Goal: Contribute content: Add original content to the website for others to see

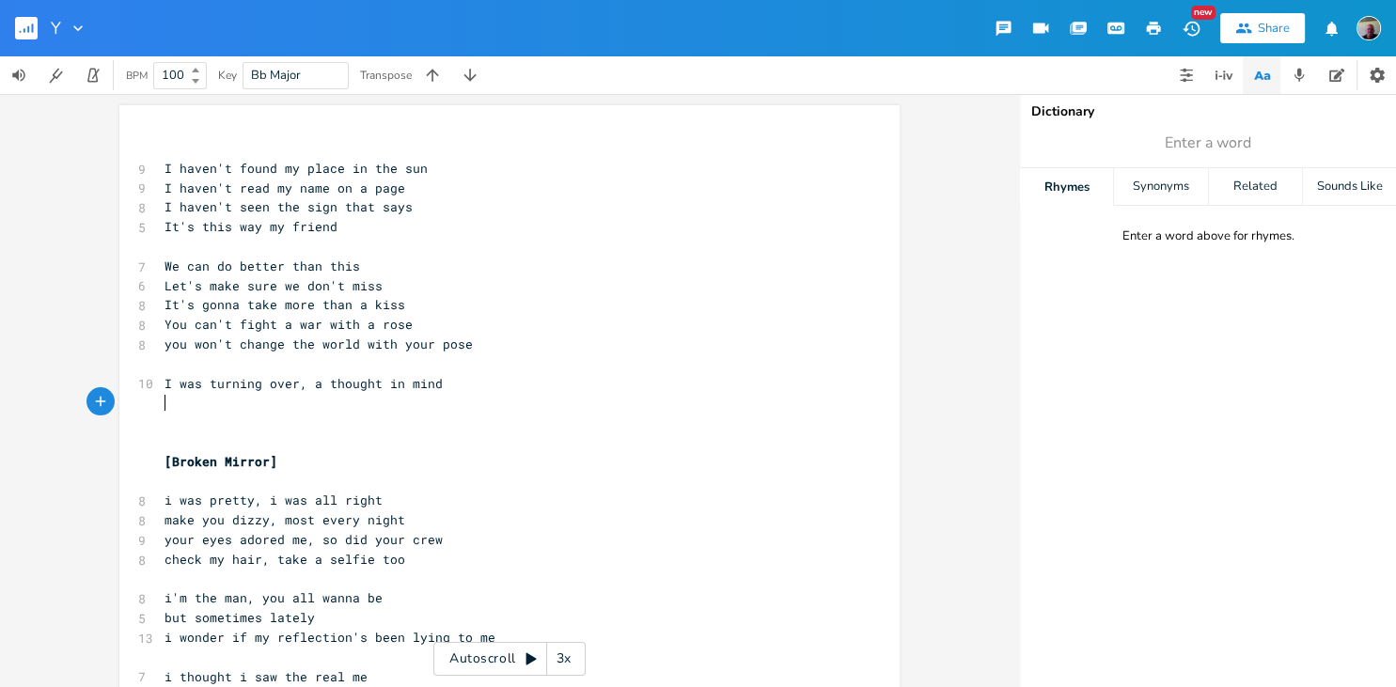
scroll to position [7, 0]
type input "this"
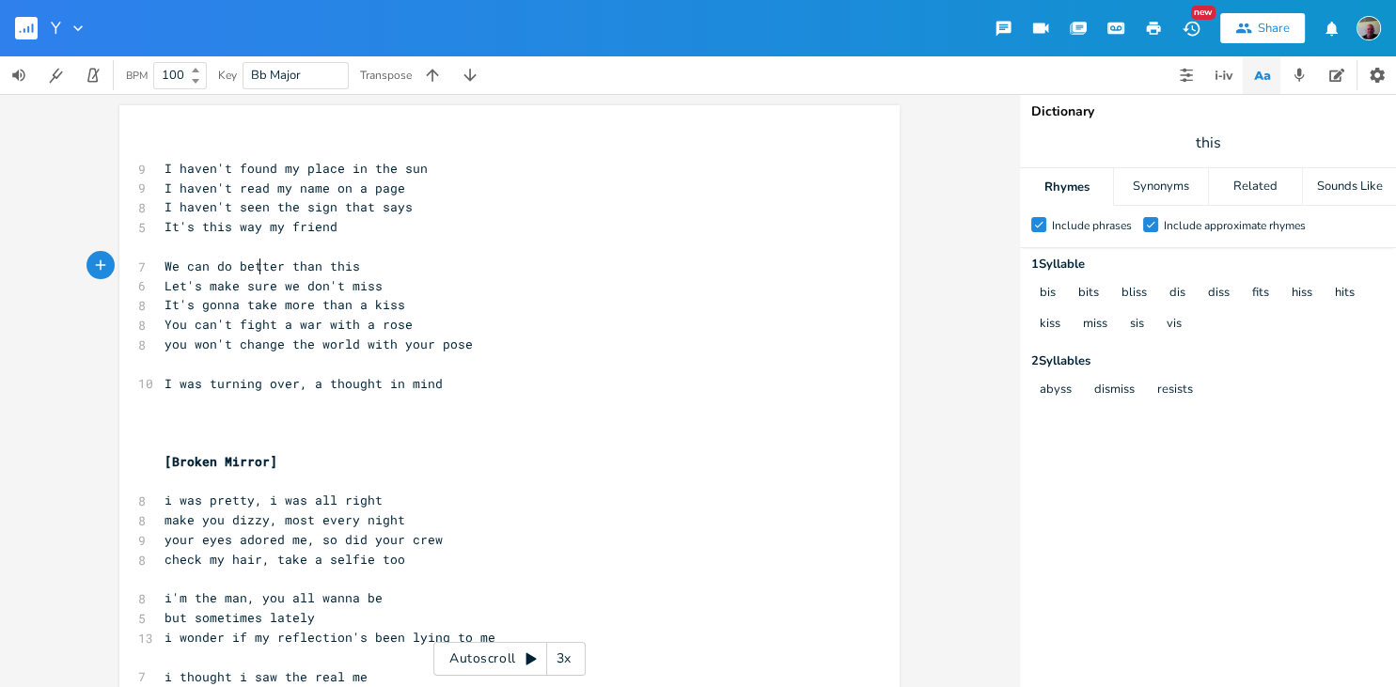
click at [258, 275] on pre "We can do better than this" at bounding box center [500, 267] width 679 height 20
click at [303, 299] on span "It's gonna take more than a kiss" at bounding box center [284, 304] width 241 height 17
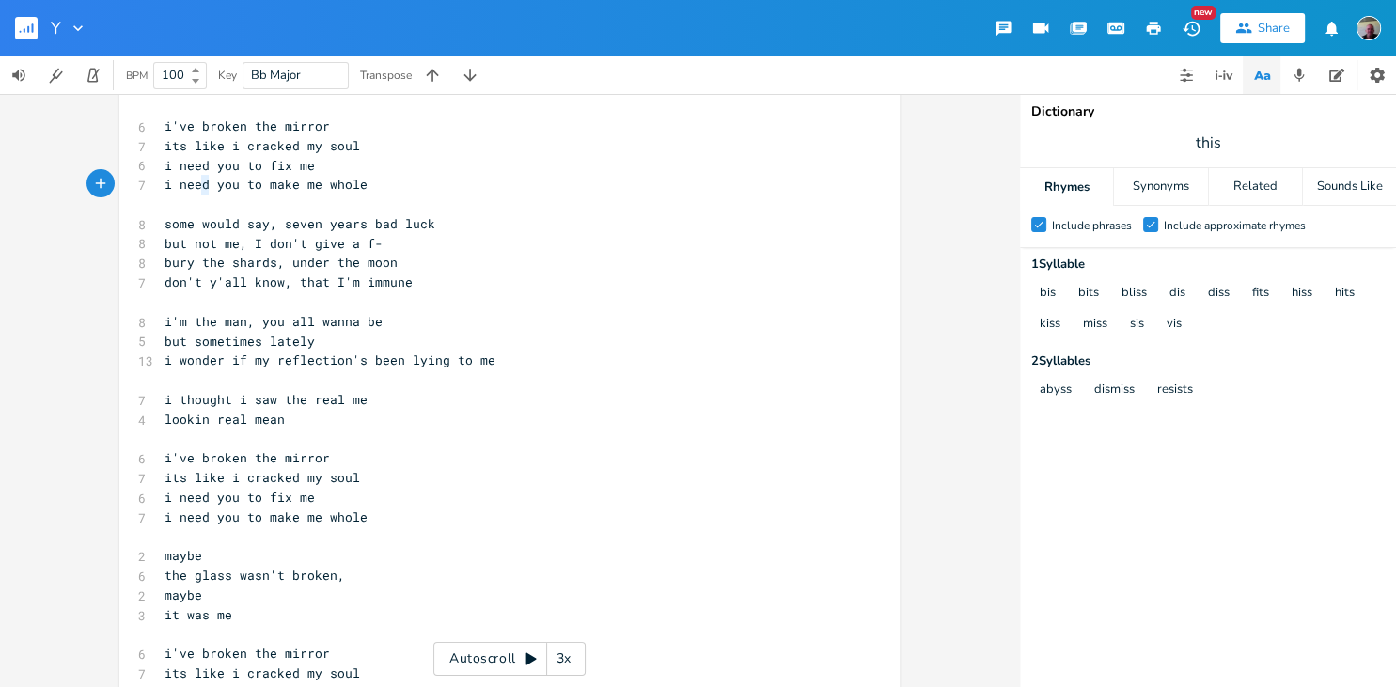
scroll to position [0, 11]
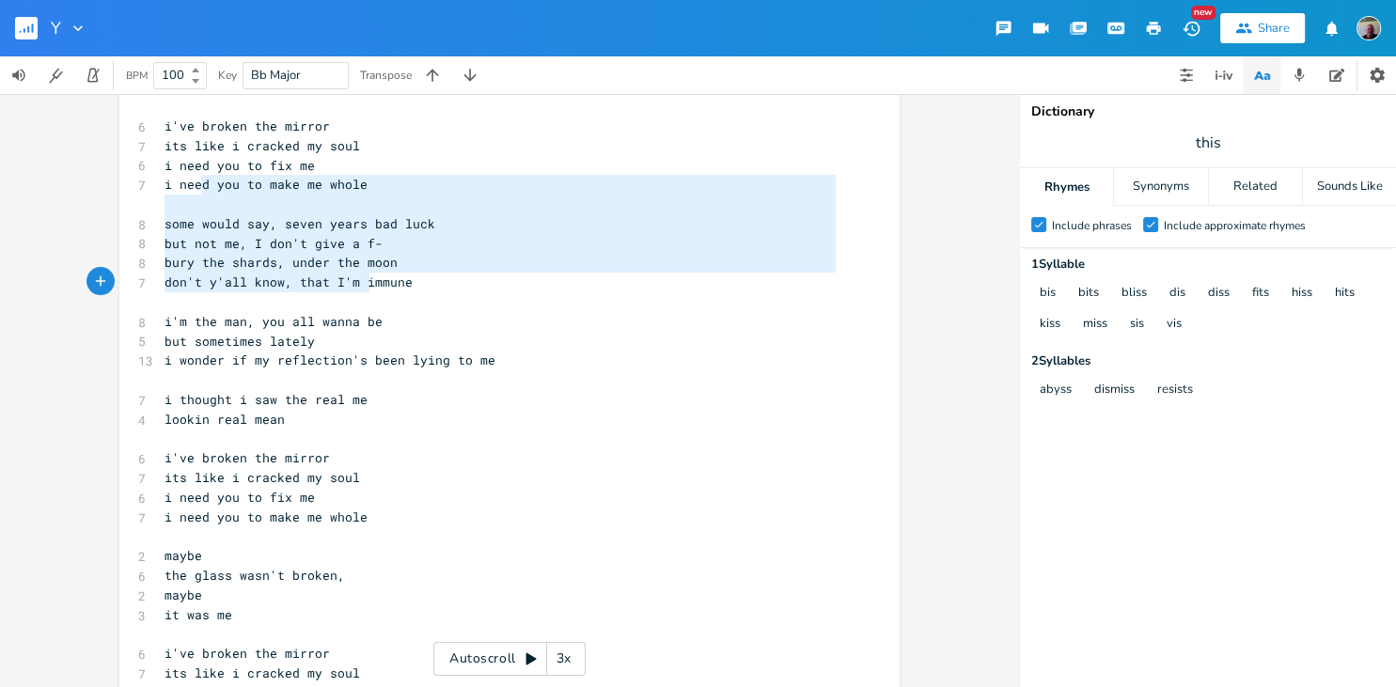
type textarea "d you to make me whole some would say, seven years bad luck but not me, I don't…"
drag, startPoint x: 203, startPoint y: 190, endPoint x: 378, endPoint y: 287, distance: 199.8
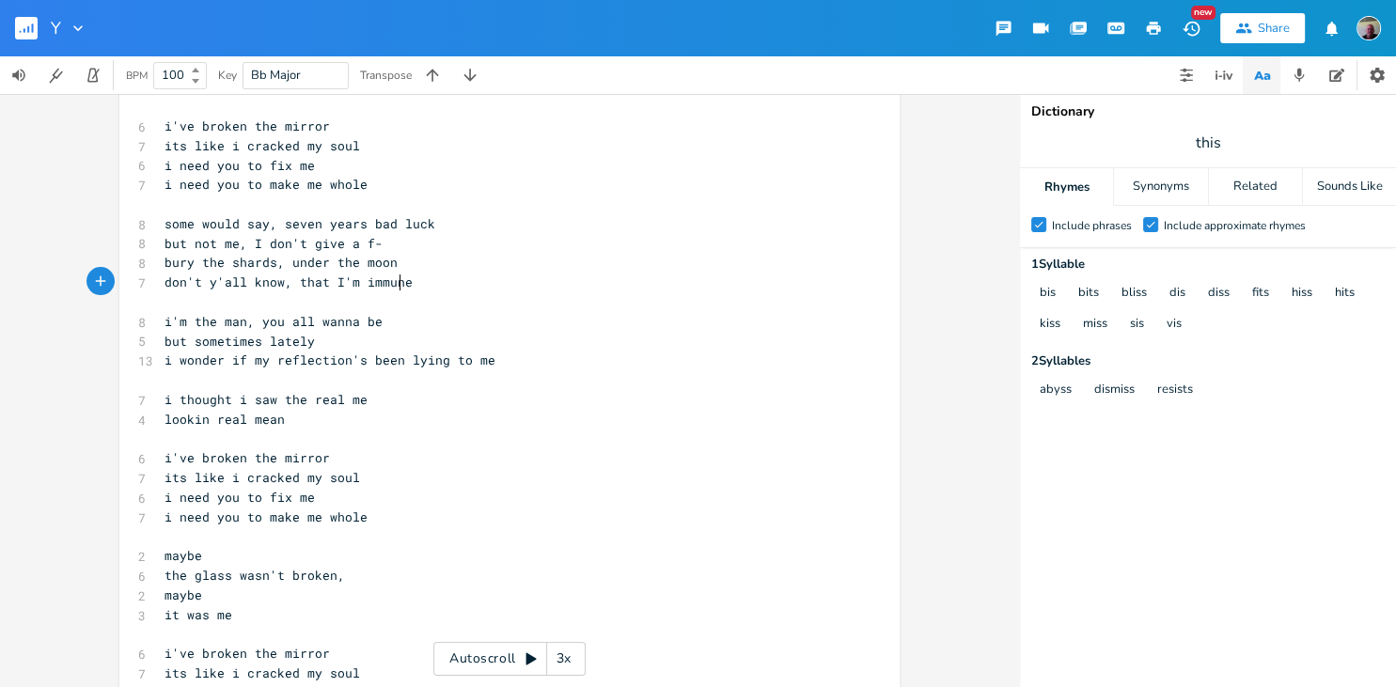
click at [400, 292] on pre "​" at bounding box center [500, 302] width 679 height 20
click at [320, 285] on span "don't y'all know, that I'm immune" at bounding box center [288, 281] width 248 height 17
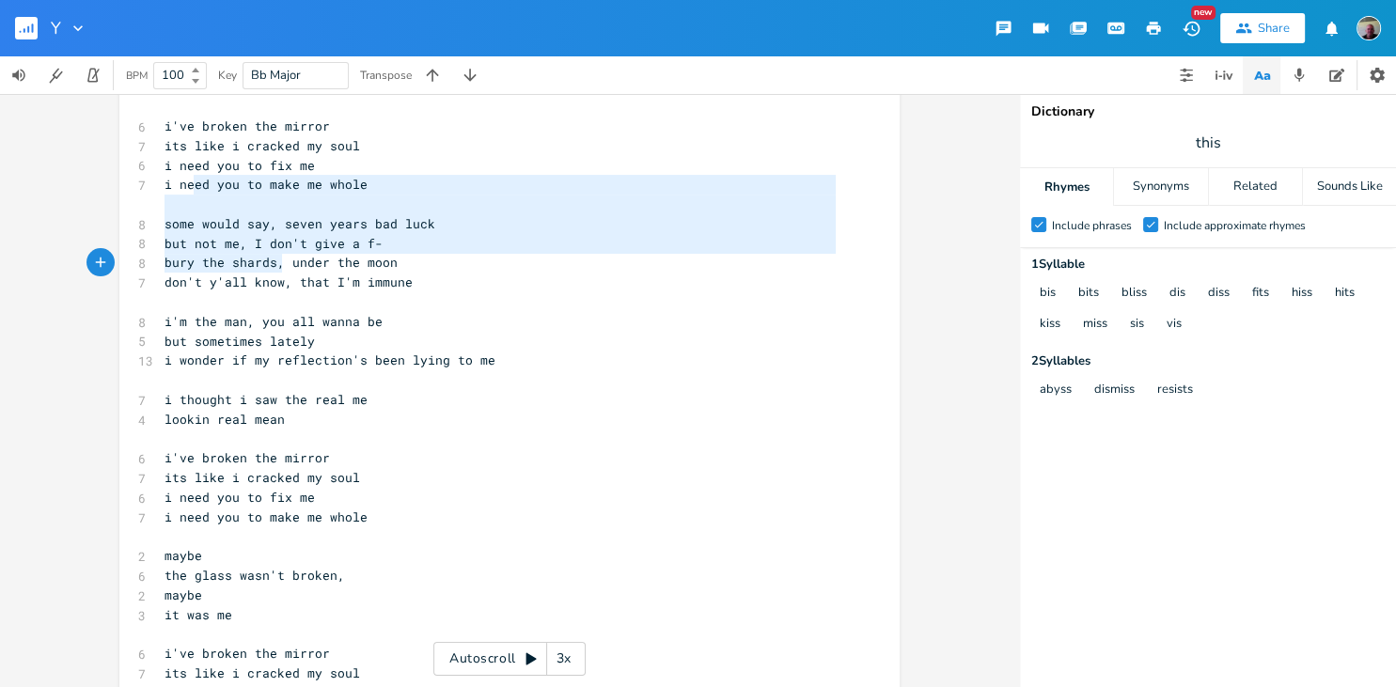
scroll to position [121, 0]
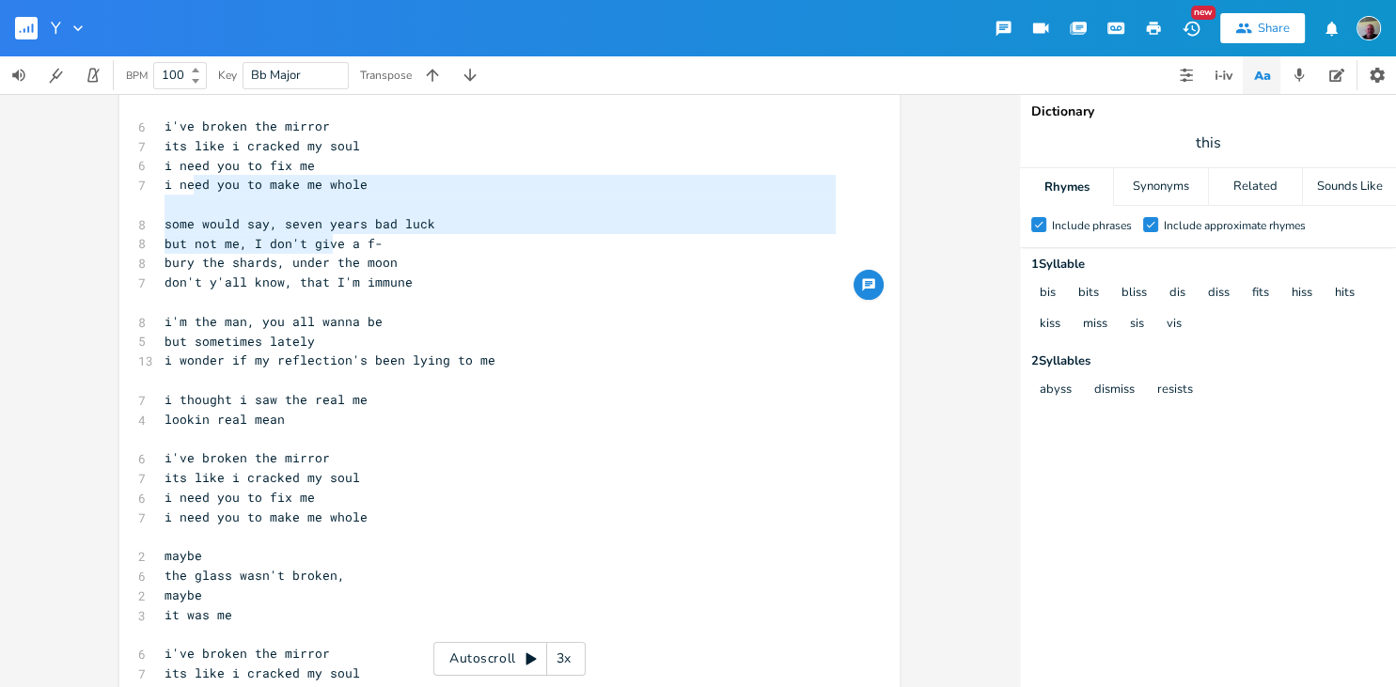
type textarea "ed you to make me whole some would say, seven years bad luck but not me, I don'…"
drag, startPoint x: 194, startPoint y: 176, endPoint x: 332, endPoint y: 247, distance: 155.5
click at [365, 297] on pre "​" at bounding box center [500, 302] width 679 height 20
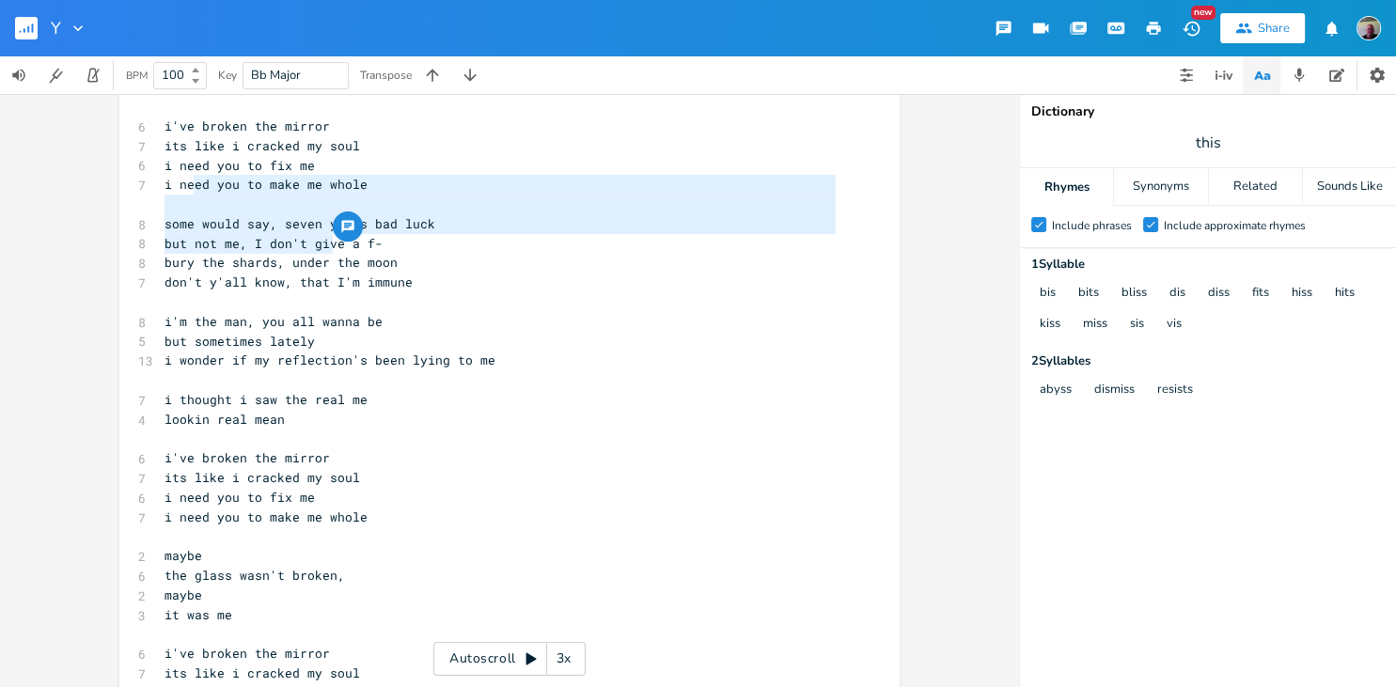
scroll to position [5, 0]
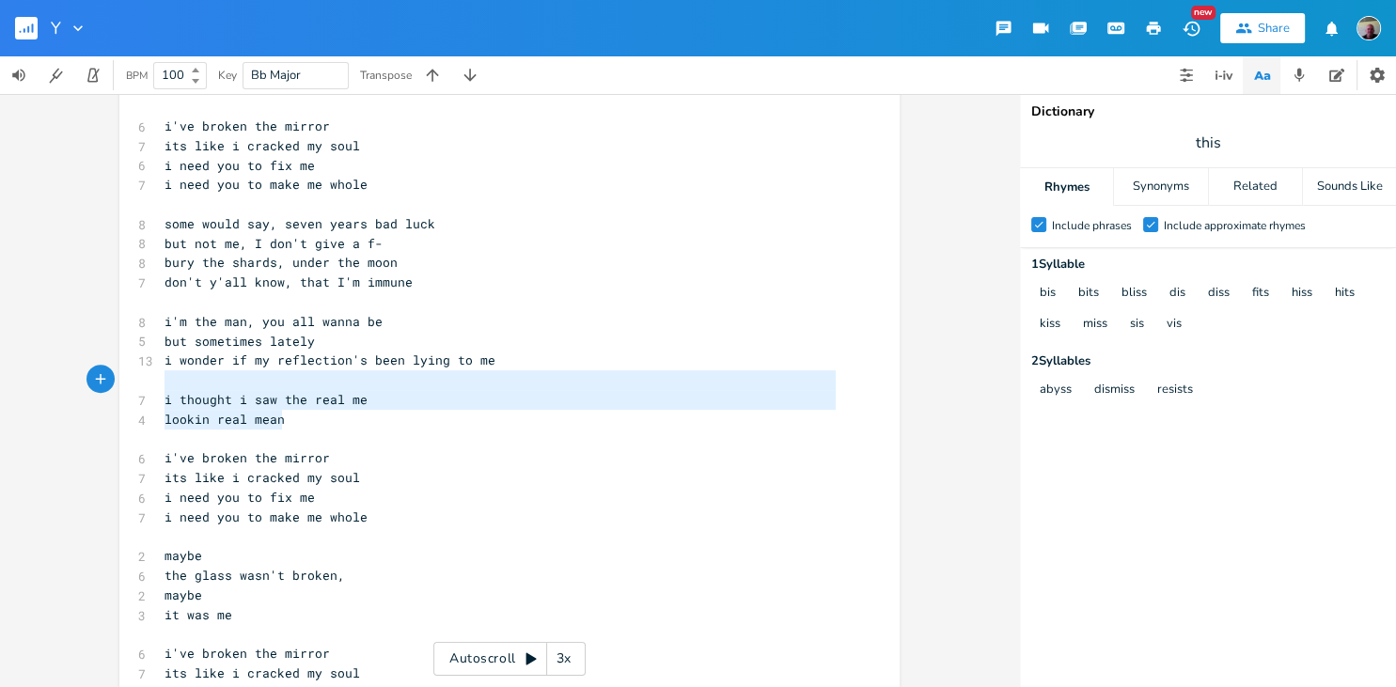
type textarea "w the real me lookin real mean"
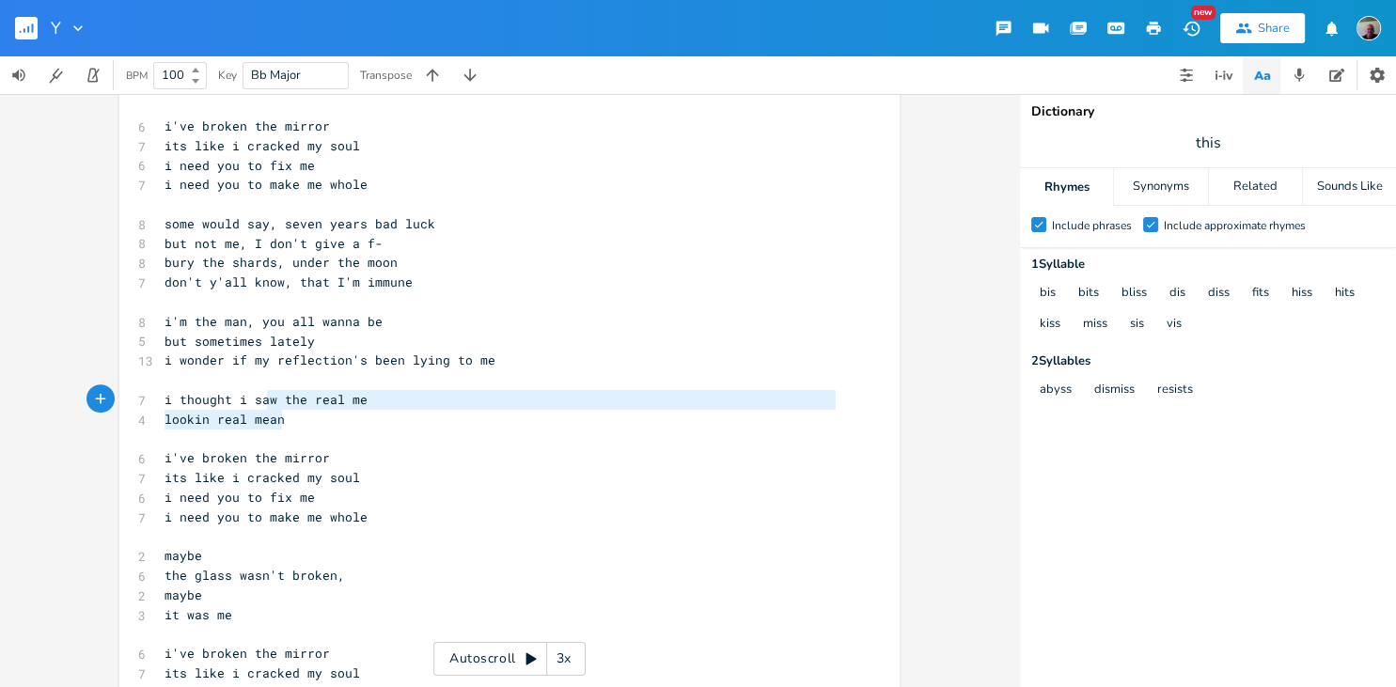
drag, startPoint x: 294, startPoint y: 422, endPoint x: 267, endPoint y: 397, distance: 37.2
click at [224, 336] on span "but sometimes lately" at bounding box center [239, 341] width 150 height 17
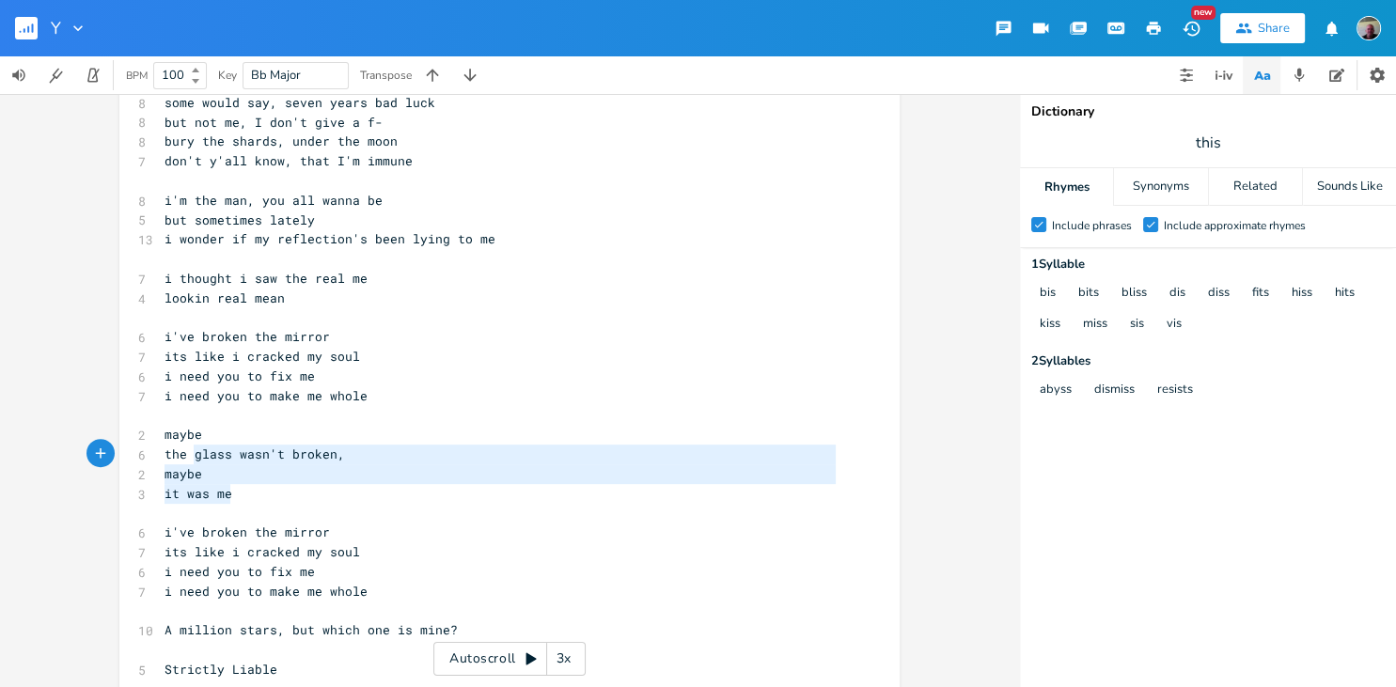
scroll to position [60, 64]
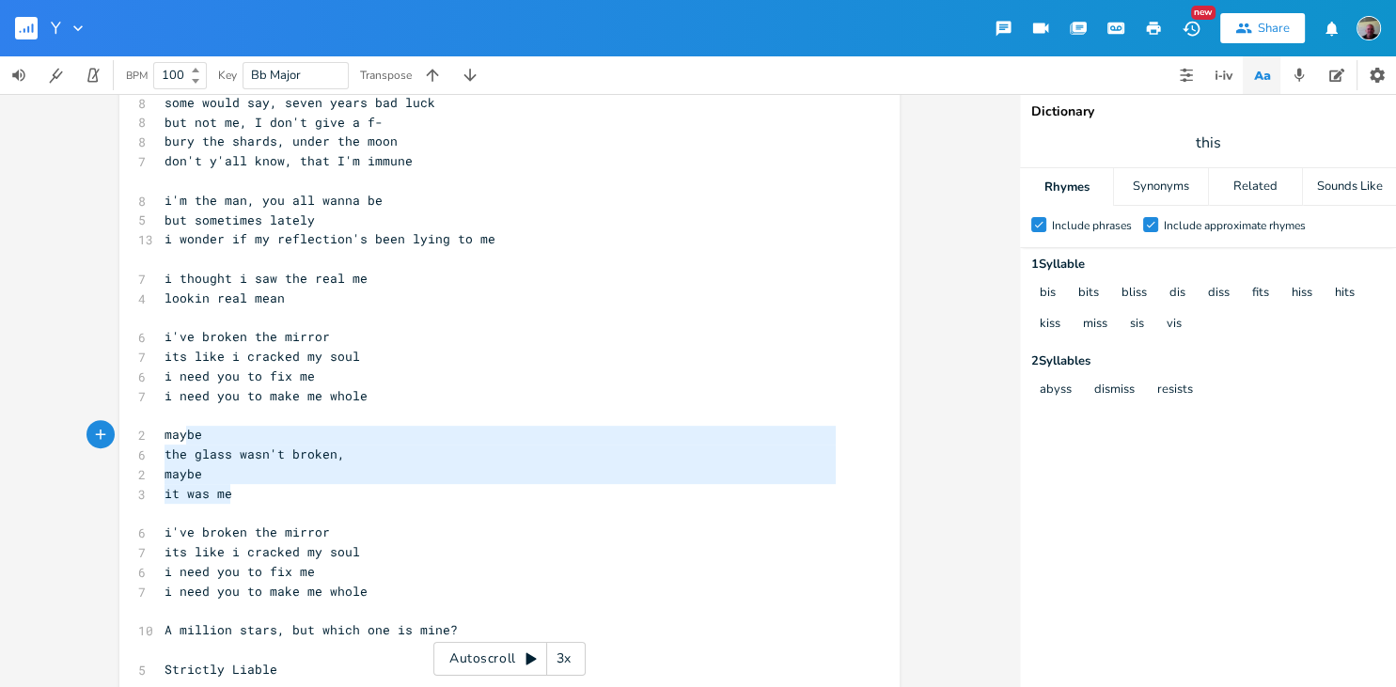
type textarea "maybe the glass wasn't broken, maybe it was me"
drag, startPoint x: 236, startPoint y: 500, endPoint x: 165, endPoint y: 435, distance: 95.8
click at [365, 490] on pre "it was me" at bounding box center [500, 494] width 679 height 20
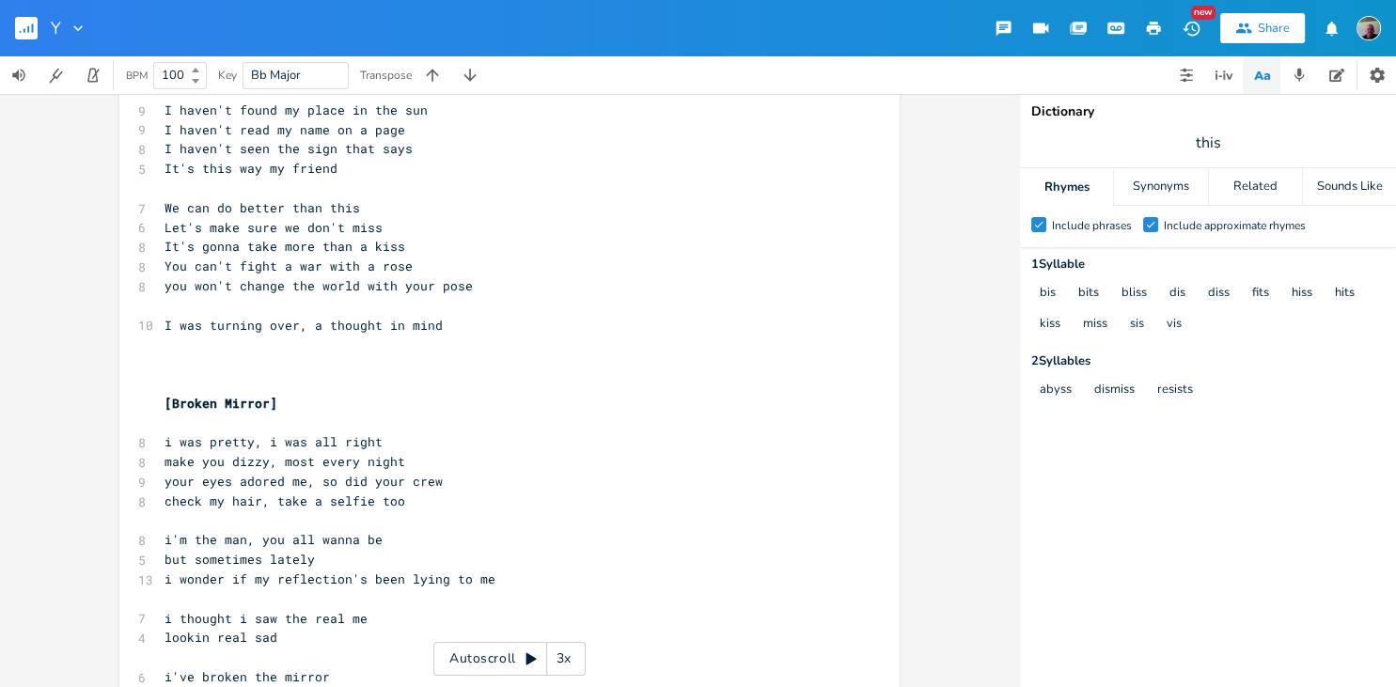
scroll to position [0, 0]
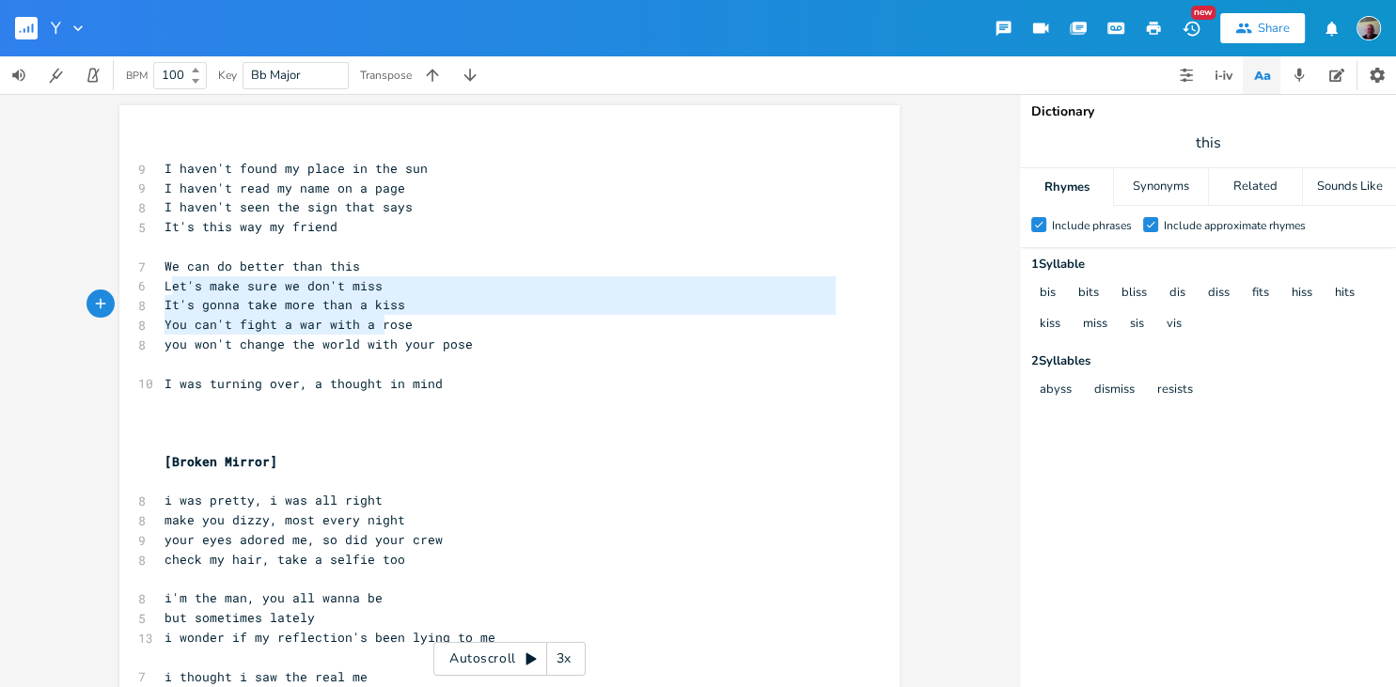
type textarea "et's make sure we don't miss It's gonna take more than a kiss You can't fight a…"
drag, startPoint x: 172, startPoint y: 289, endPoint x: 393, endPoint y: 325, distance: 223.7
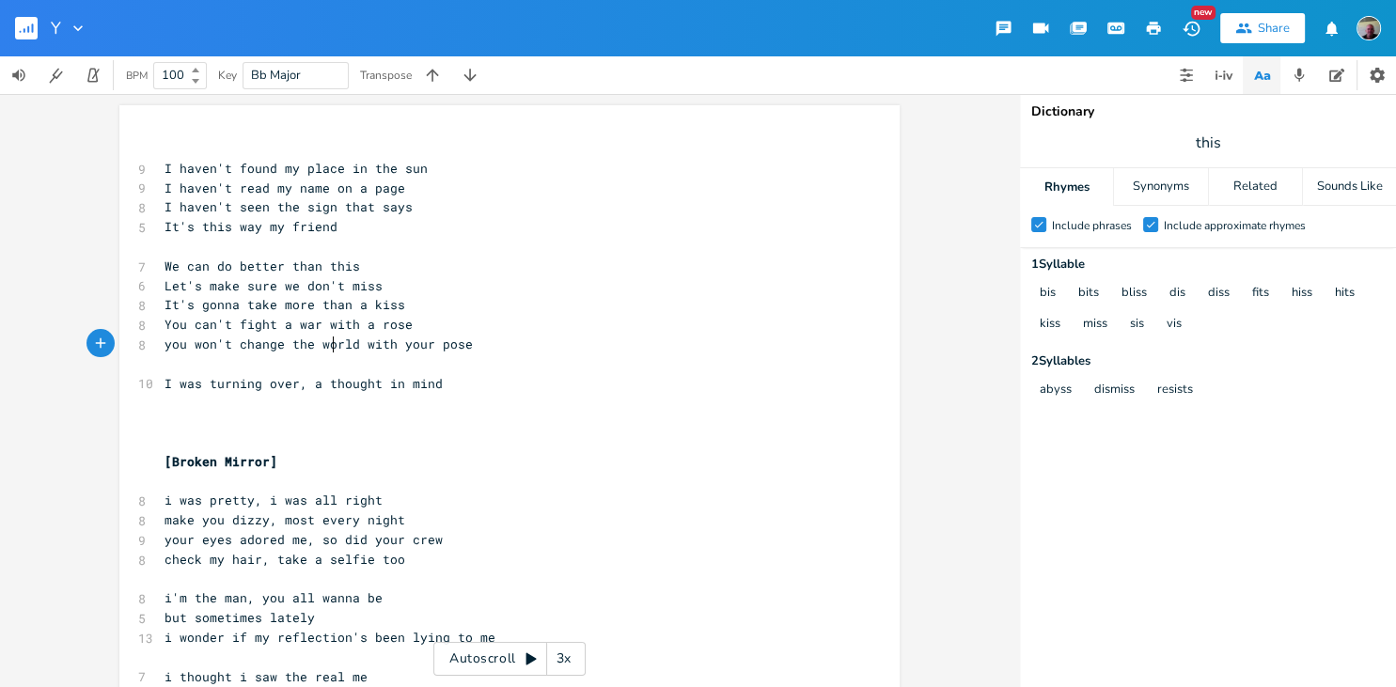
scroll to position [5, 0]
click at [336, 337] on span "you won't change the world with your pose" at bounding box center [318, 344] width 308 height 17
click at [189, 419] on pre "​" at bounding box center [500, 423] width 679 height 20
click at [216, 411] on pre "​" at bounding box center [500, 403] width 679 height 20
type textarea "It"
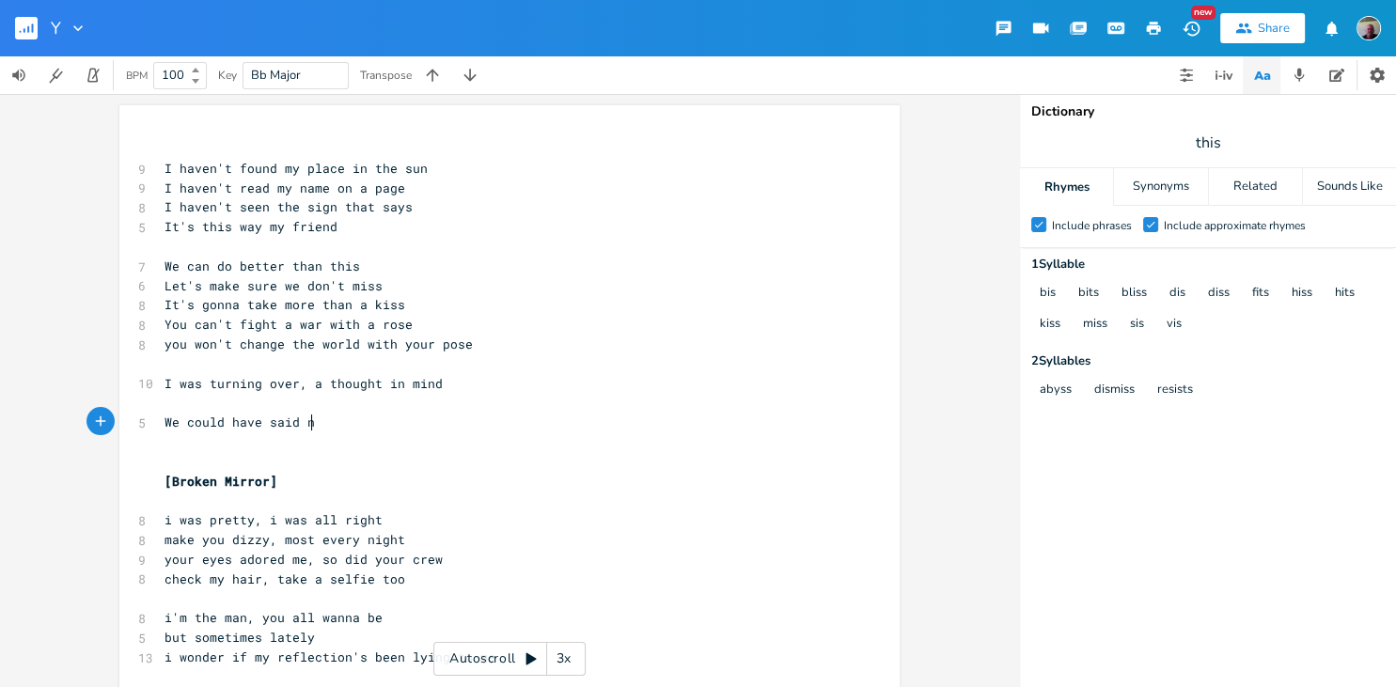
type textarea "We could have said no"
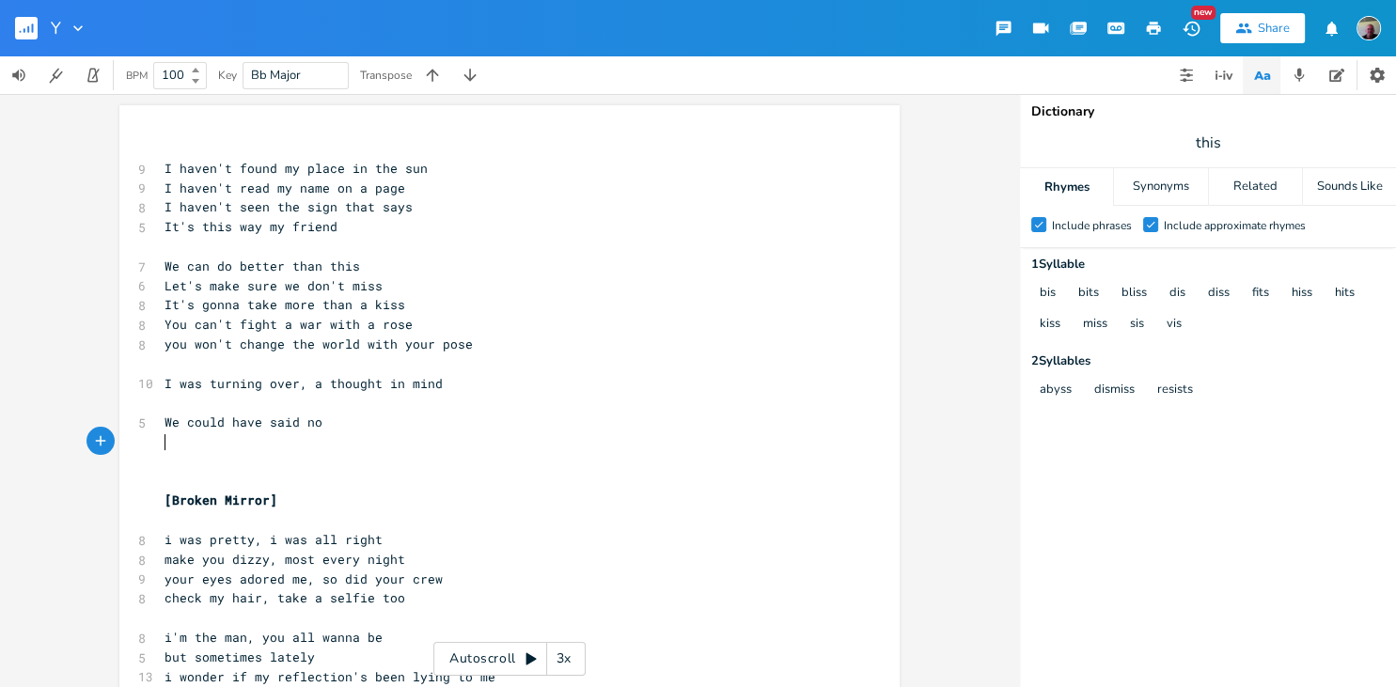
scroll to position [5, 20]
type textarea "$w"
type textarea "We went with the lfo"
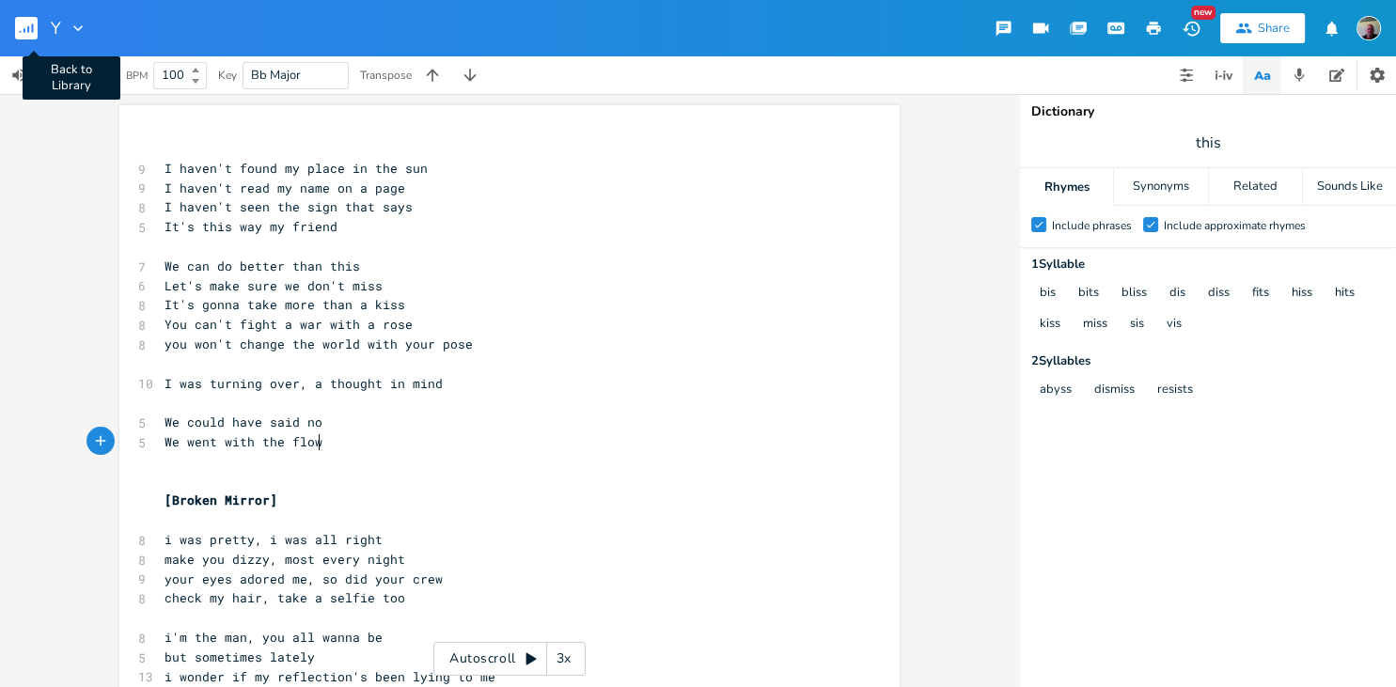
type textarea "flow"
click at [36, 35] on rect "button" at bounding box center [26, 28] width 23 height 23
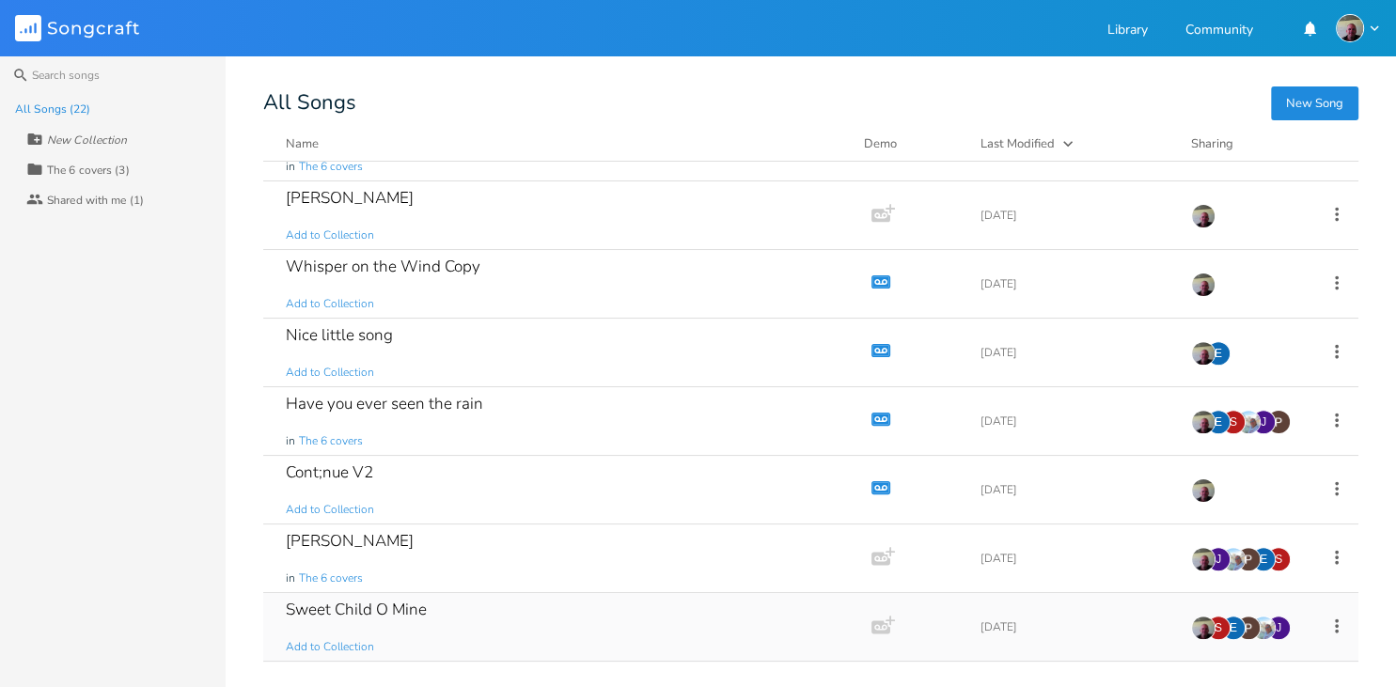
scroll to position [751, 0]
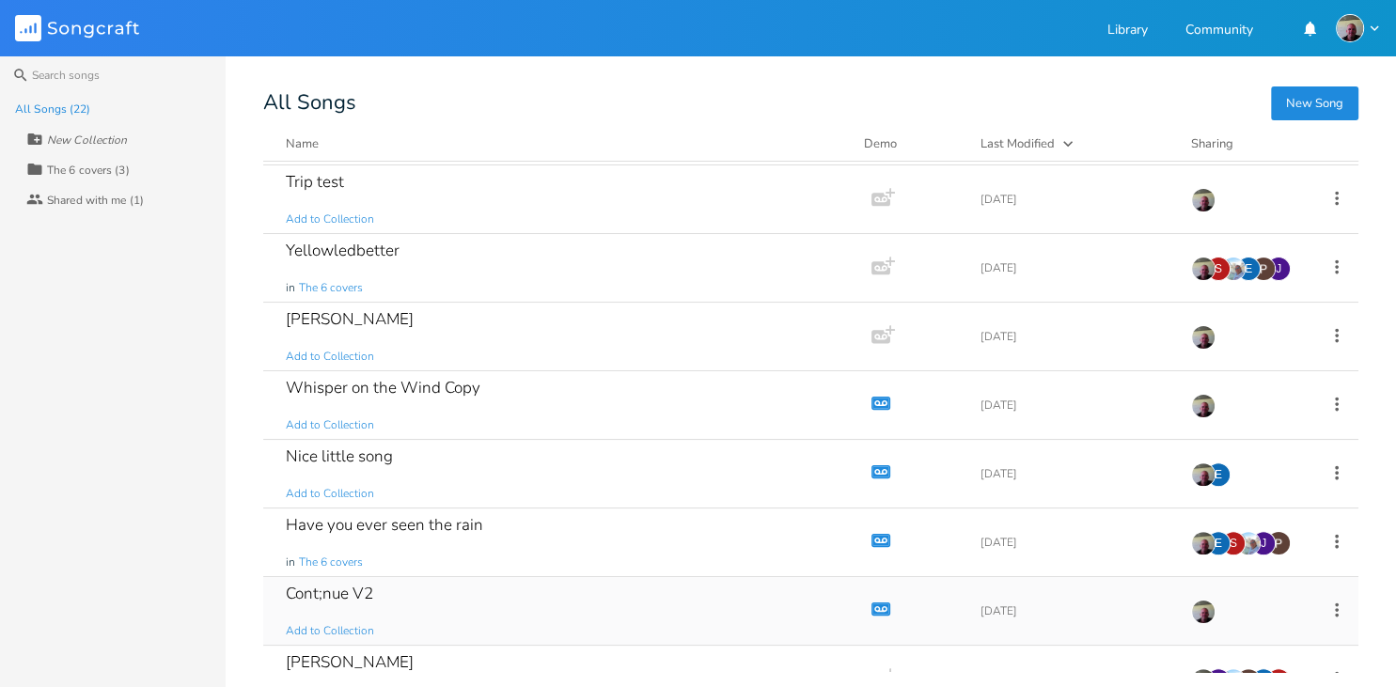
click at [425, 592] on div "Cont;nue V2 Add to Collection" at bounding box center [563, 611] width 555 height 68
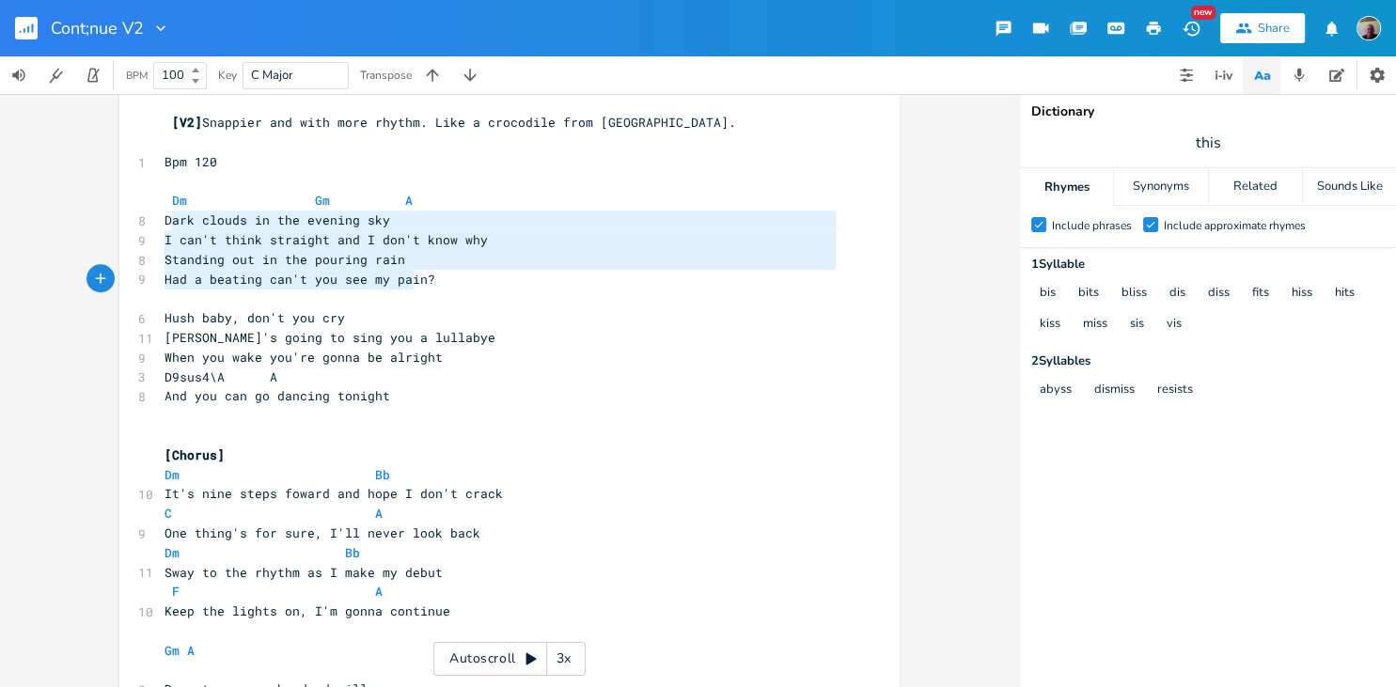
scroll to position [60, 238]
type textarea "Dark clouds in the evening sky I can't think straight and I don't know why Stan…"
drag, startPoint x: 172, startPoint y: 226, endPoint x: 420, endPoint y: 289, distance: 256.0
click at [420, 289] on div "2 Cont;nue ​ ​ 7 ! See V2 below. Comments please. 16 Attached audio recording -…" at bounding box center [500, 34] width 679 height 2697
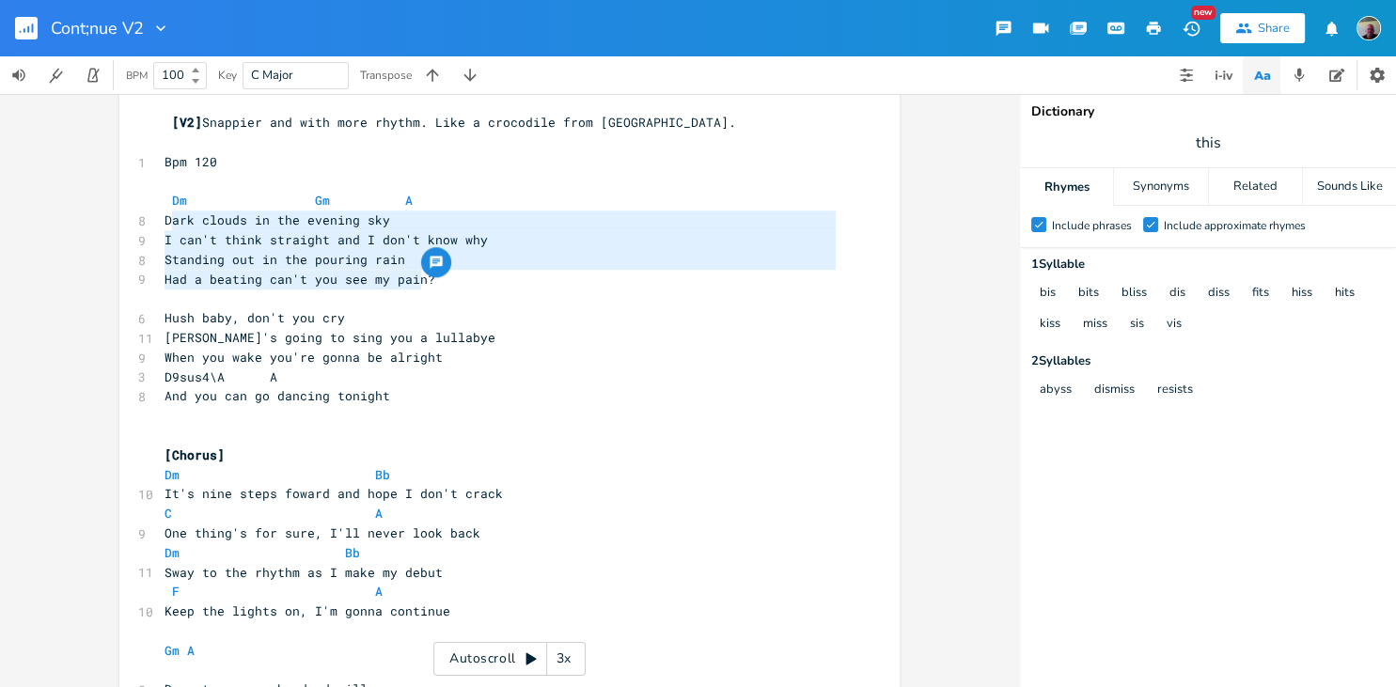
click at [414, 299] on pre at bounding box center [500, 299] width 679 height 20
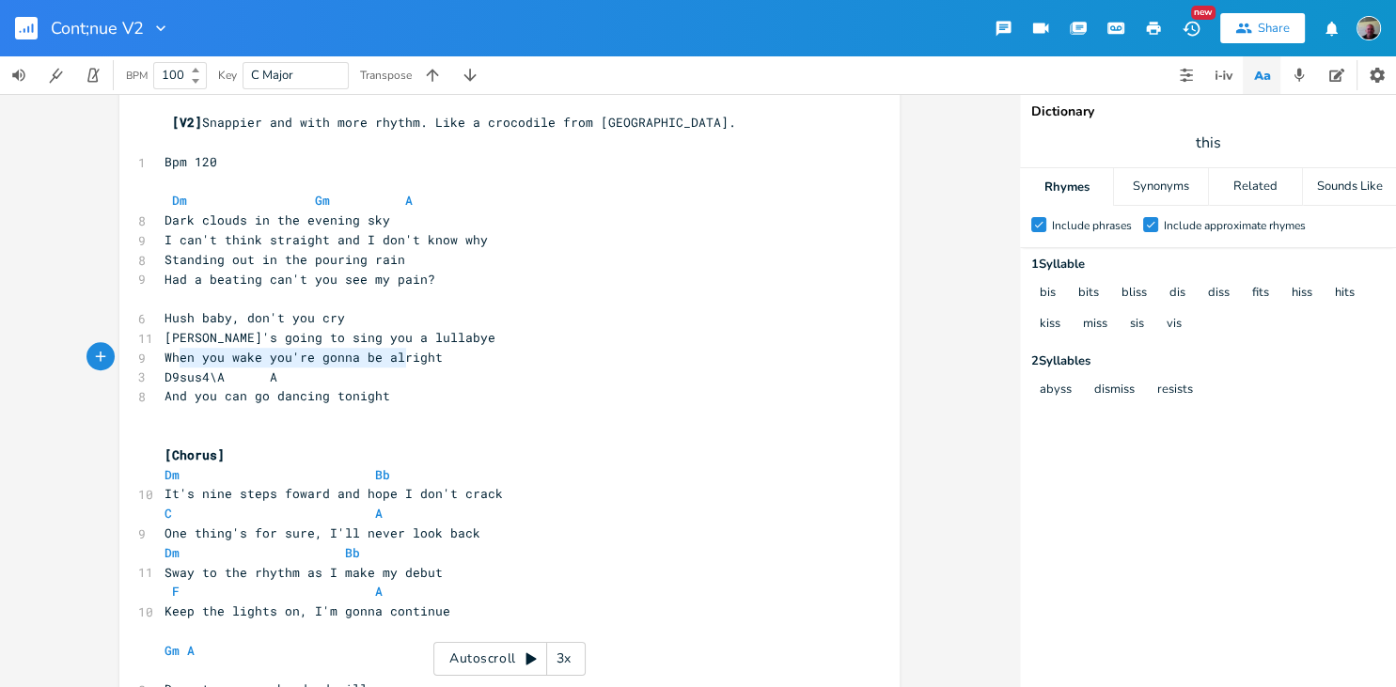
type textarea "hen you wake you're gonna be alright"
drag, startPoint x: 179, startPoint y: 358, endPoint x: 445, endPoint y: 362, distance: 266.9
click at [445, 362] on pre "When you wake you're gonna be alright" at bounding box center [500, 358] width 679 height 20
click at [385, 366] on pre "When you wake you're gonna be alright" at bounding box center [500, 358] width 679 height 20
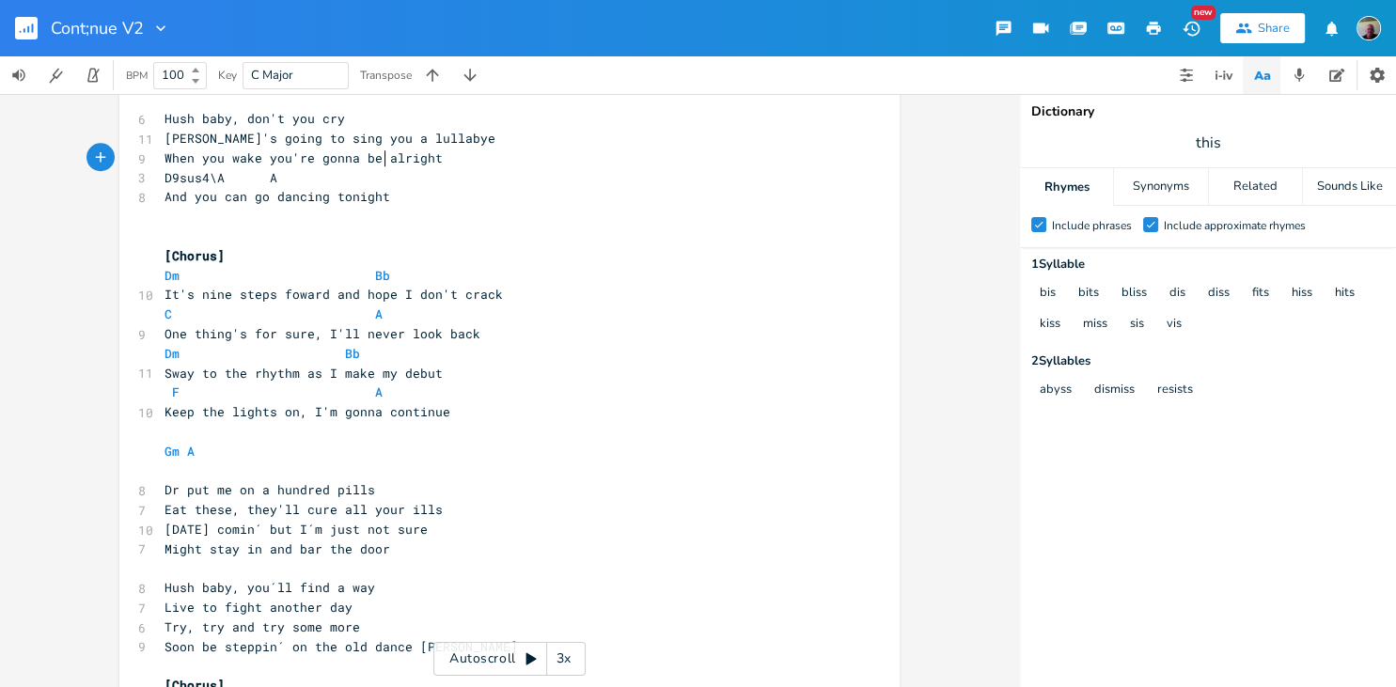
scroll to position [1818, 0]
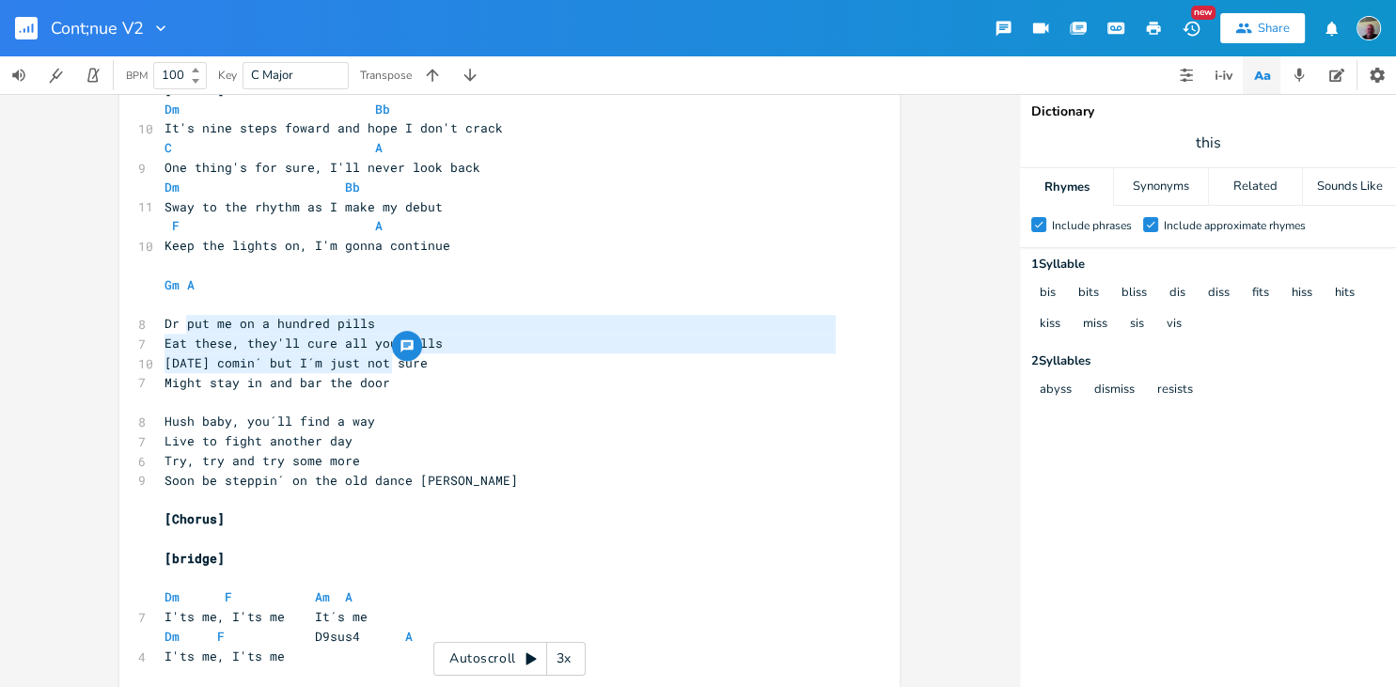
type textarea "put me on a hundred pills Eat these, they'll cure all your ills [DATE] comin´ b…"
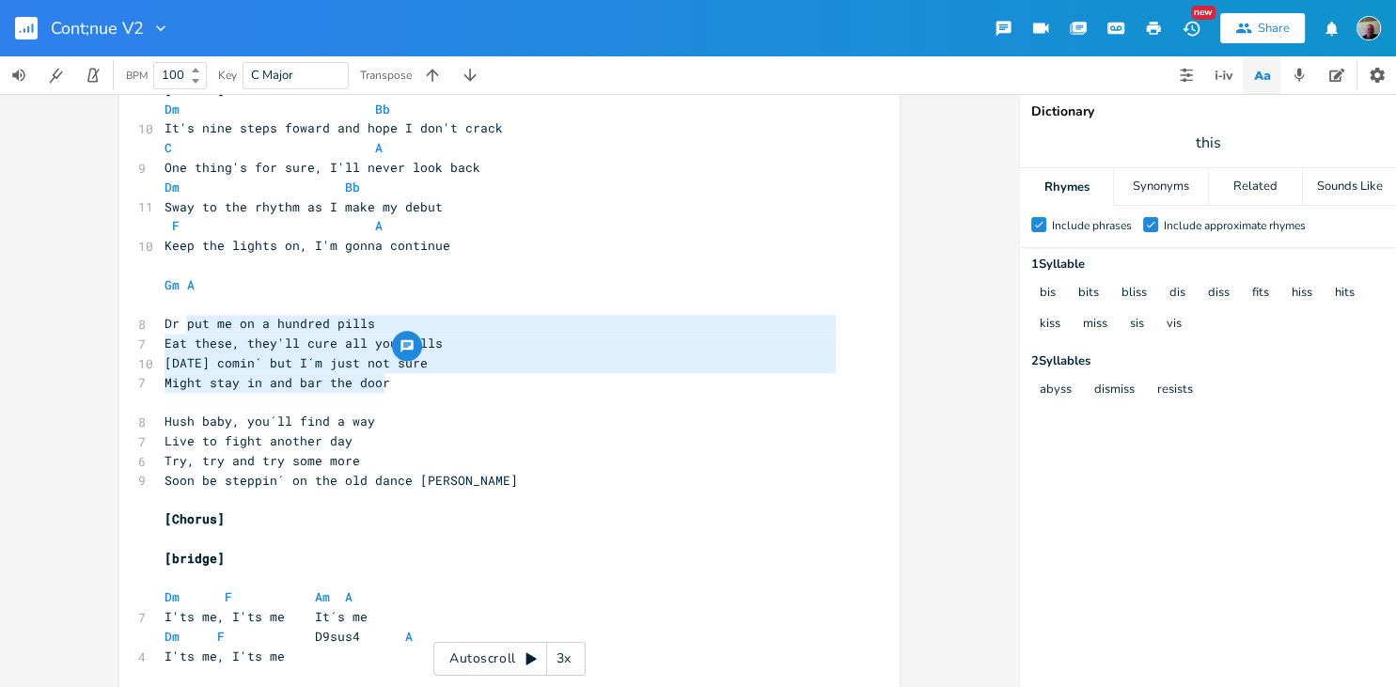
scroll to position [60, 202]
drag, startPoint x: 200, startPoint y: 326, endPoint x: 403, endPoint y: 385, distance: 211.5
click at [335, 361] on span "[DATE] comin´ but I´m just not sure" at bounding box center [295, 362] width 263 height 17
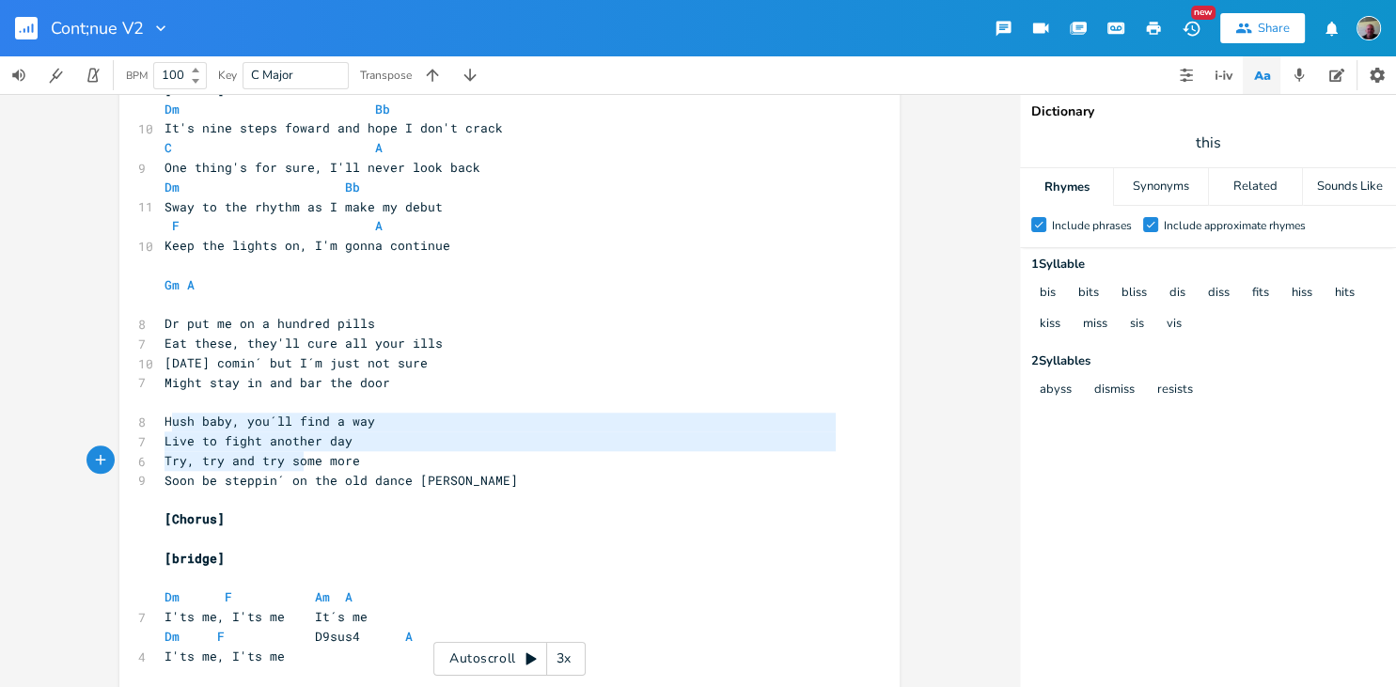
type textarea "ush baby, you´ll find a way Live to fight another day Try, try and try some more"
drag, startPoint x: 174, startPoint y: 423, endPoint x: 355, endPoint y: 469, distance: 187.1
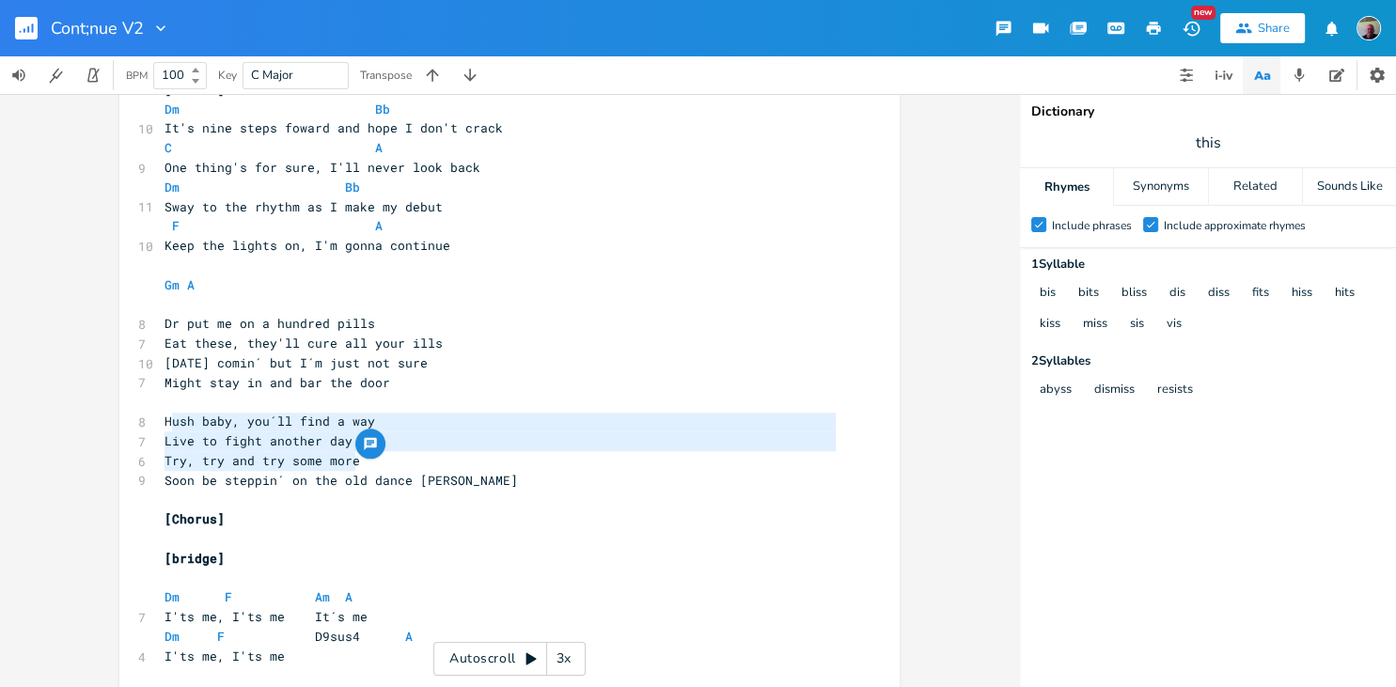
click at [337, 485] on span "Soon be steppin´ on the old dance [PERSON_NAME]" at bounding box center [340, 480] width 353 height 17
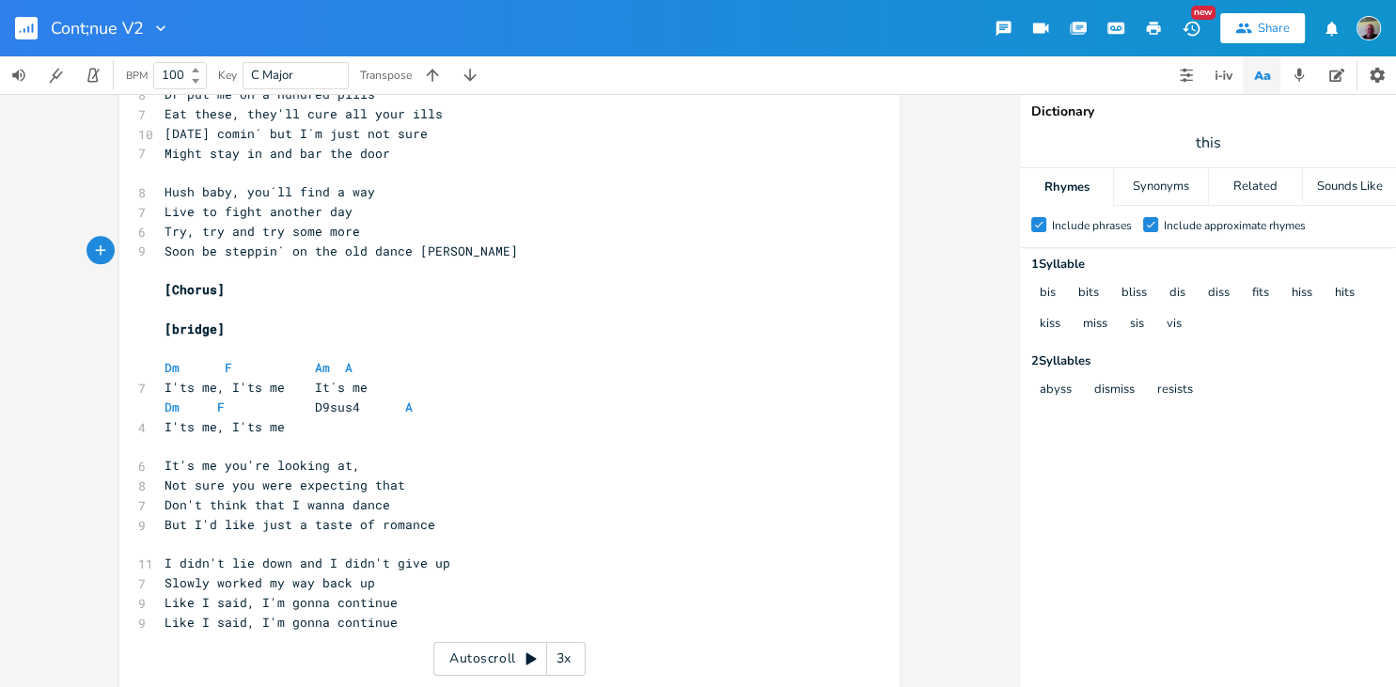
scroll to position [2062, 0]
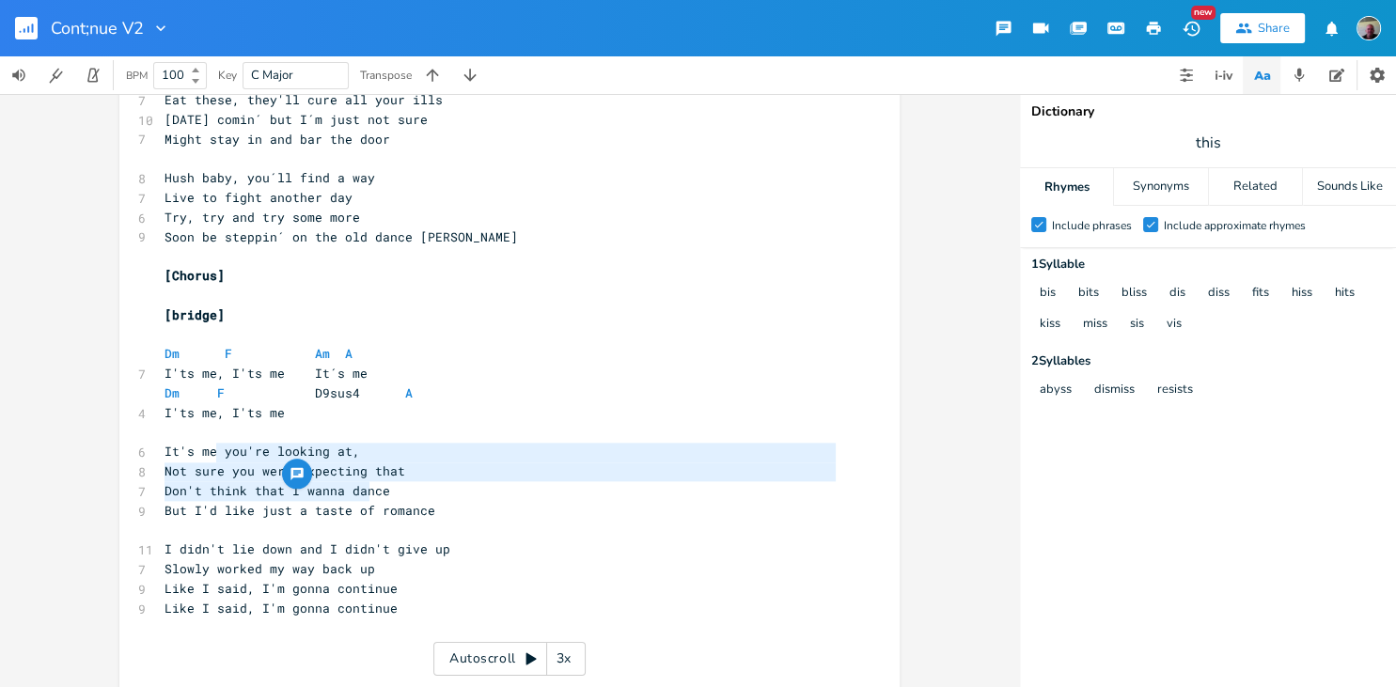
type textarea "you're looking at, Not sure you were expecting that Don't think that I wanna da…"
drag, startPoint x: 216, startPoint y: 457, endPoint x: 379, endPoint y: 488, distance: 165.5
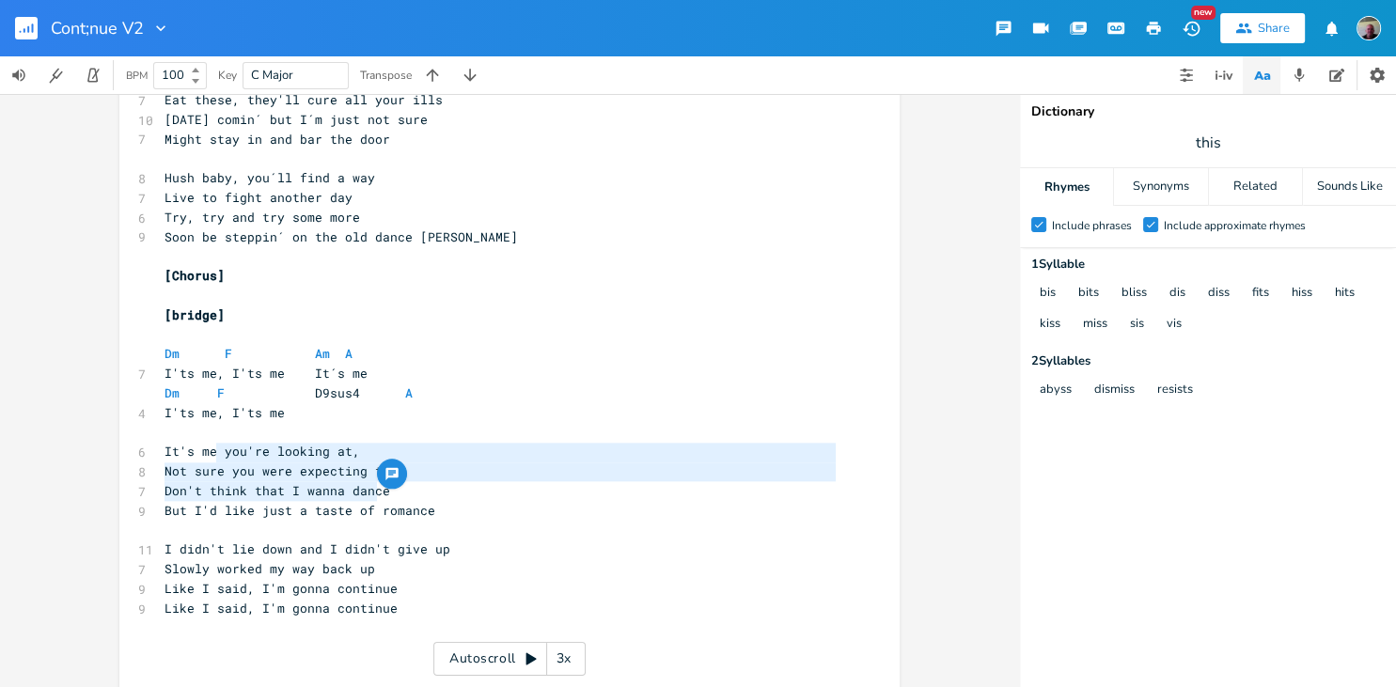
click at [389, 499] on pre "Don't think that I wanna dance" at bounding box center [500, 491] width 679 height 20
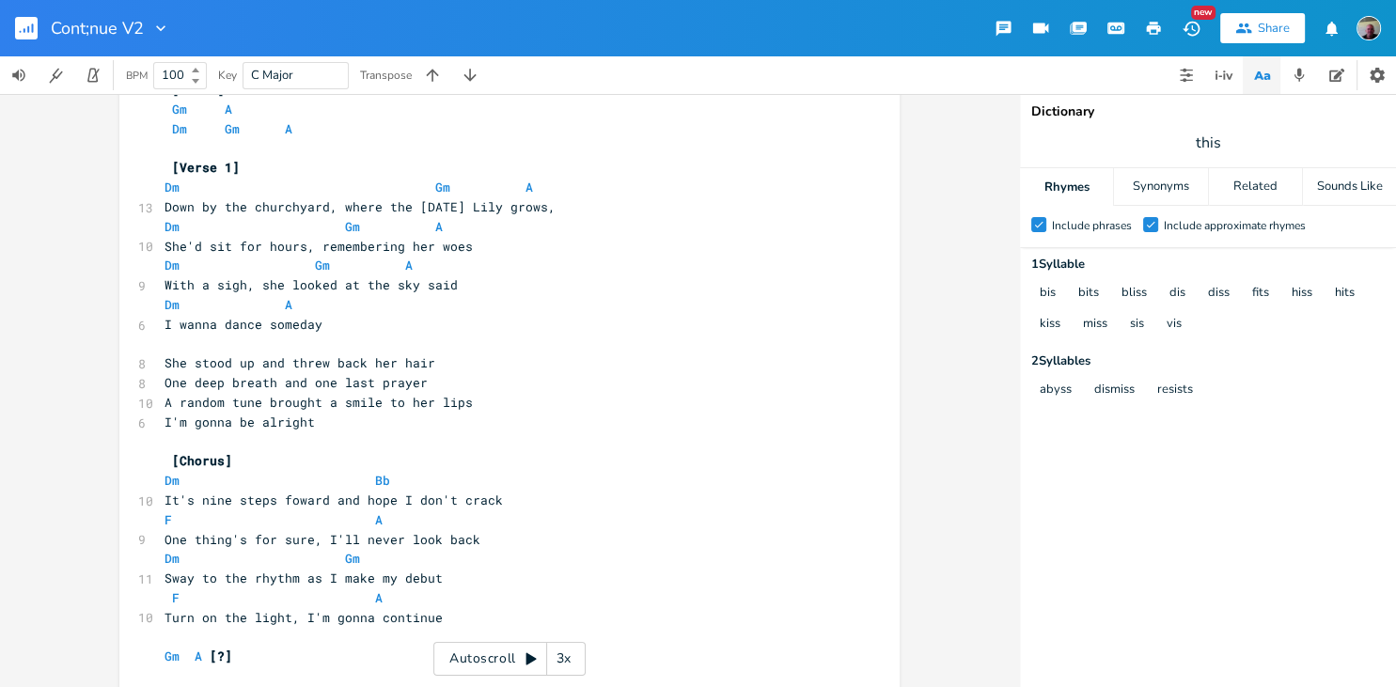
scroll to position [0, 0]
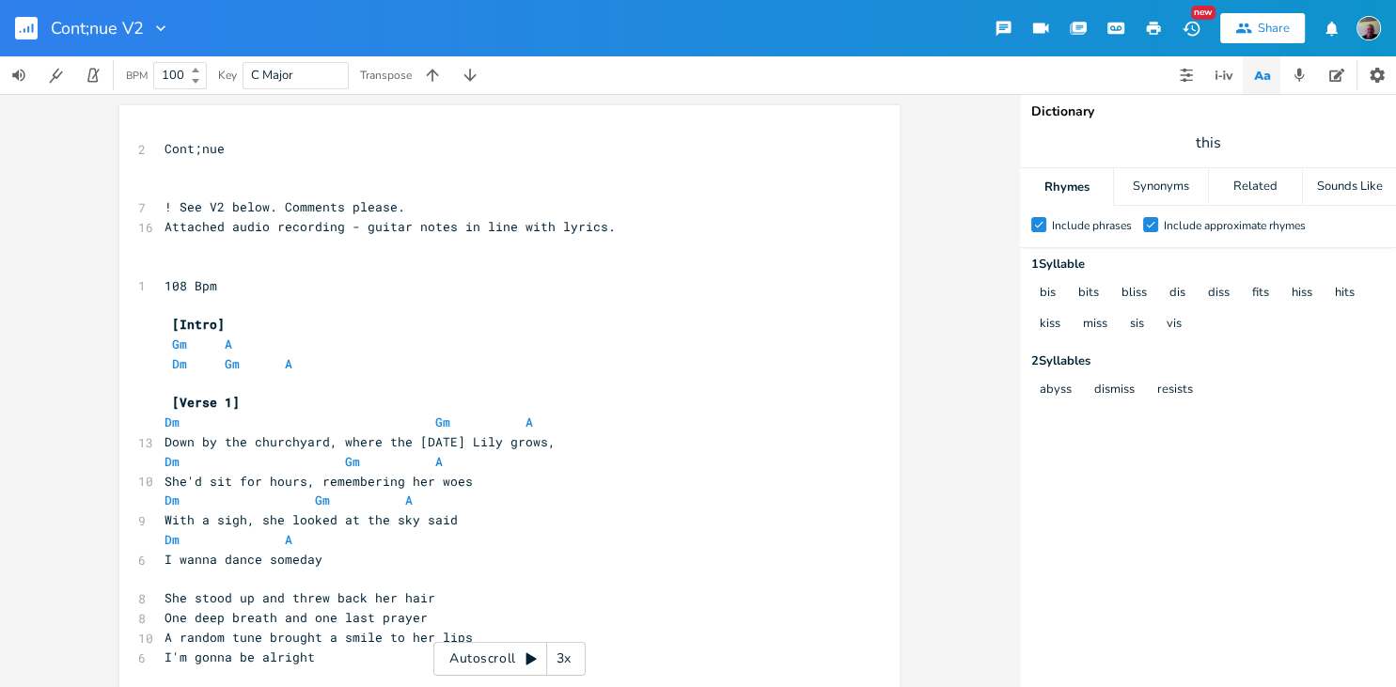
click at [19, 21] on rect "button" at bounding box center [26, 28] width 23 height 23
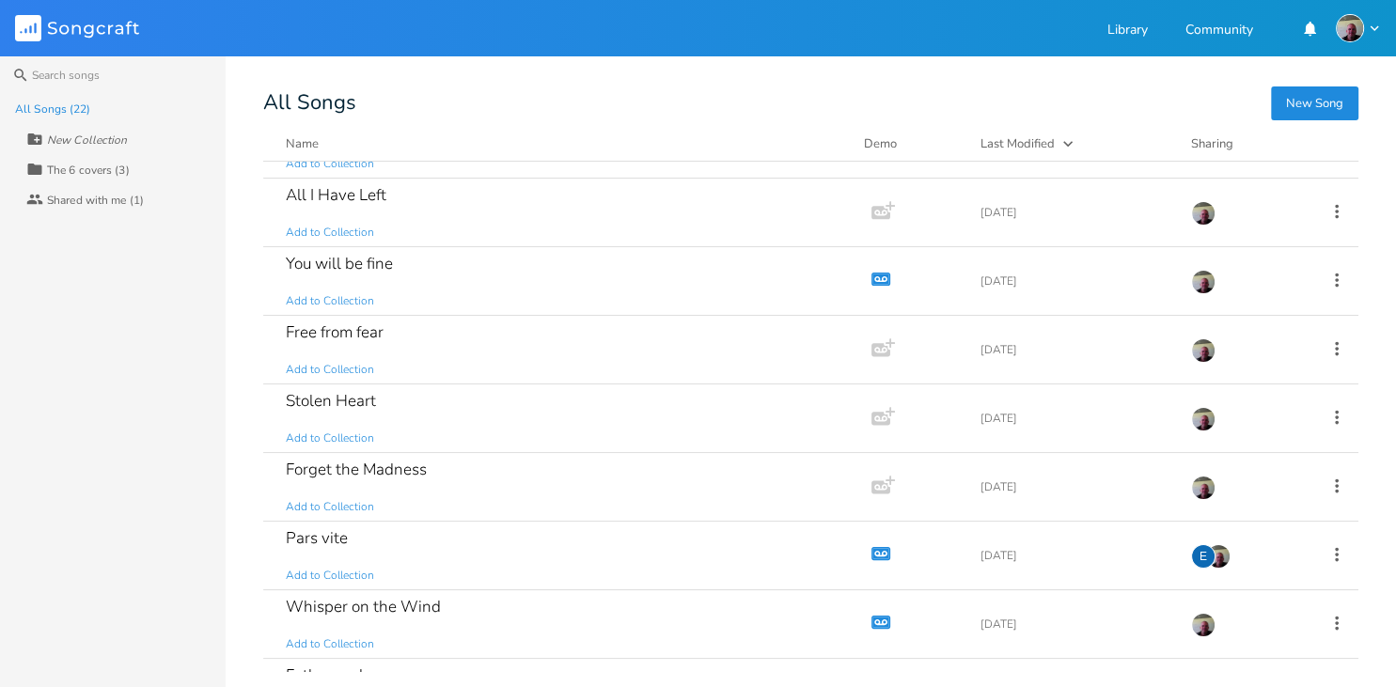
scroll to position [142, 0]
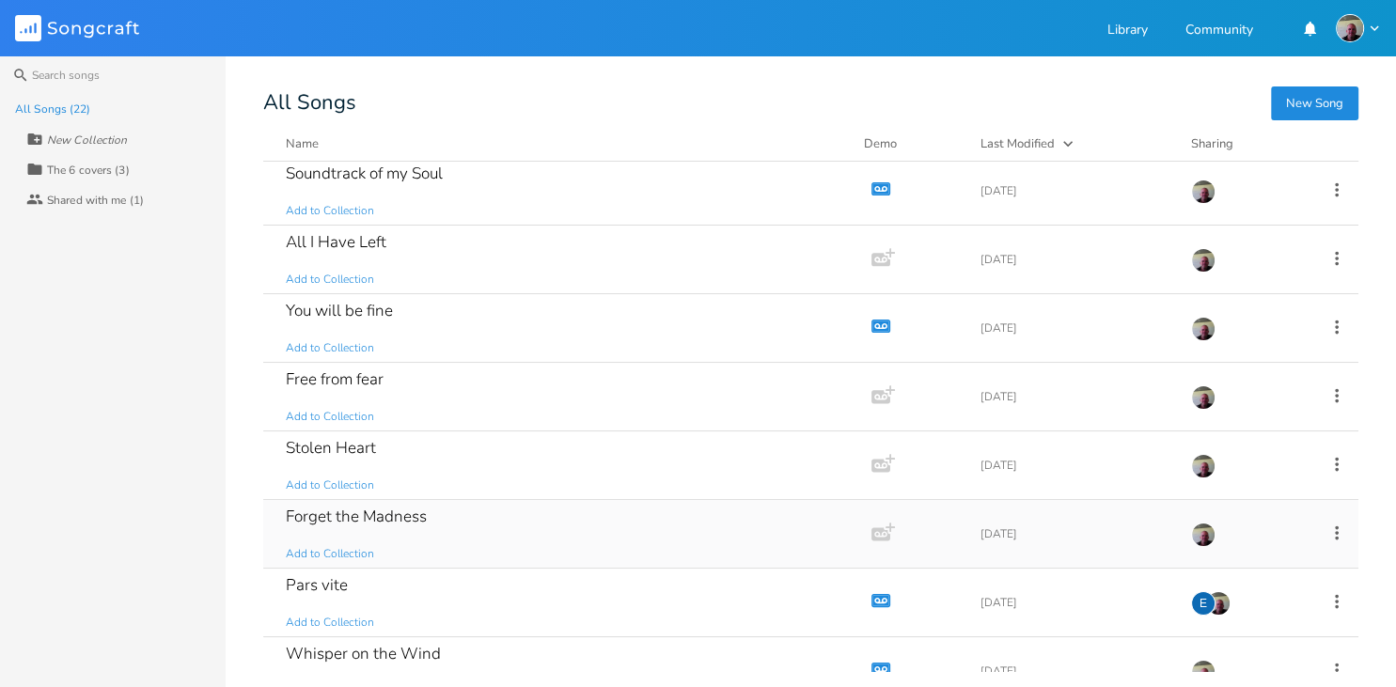
click at [461, 518] on div "Forget the Madness Add to Collection" at bounding box center [563, 534] width 555 height 68
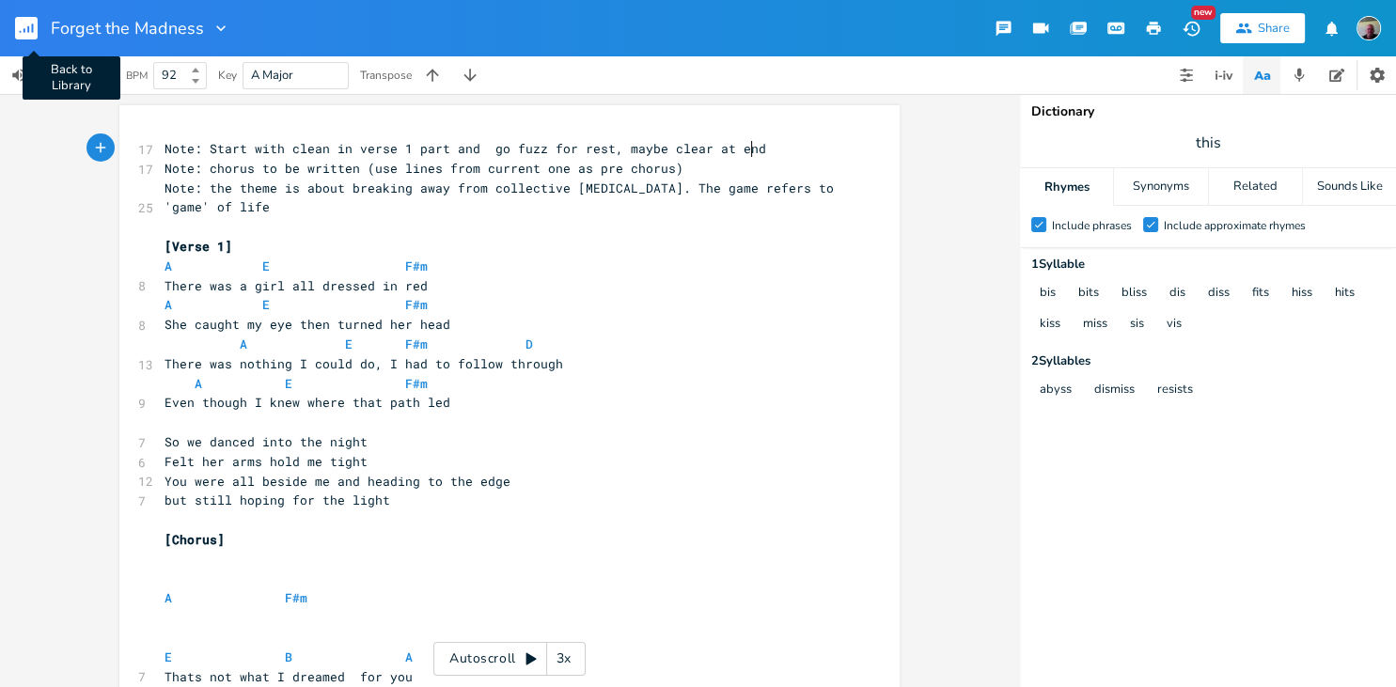
click at [26, 24] on rect "button" at bounding box center [26, 28] width 23 height 23
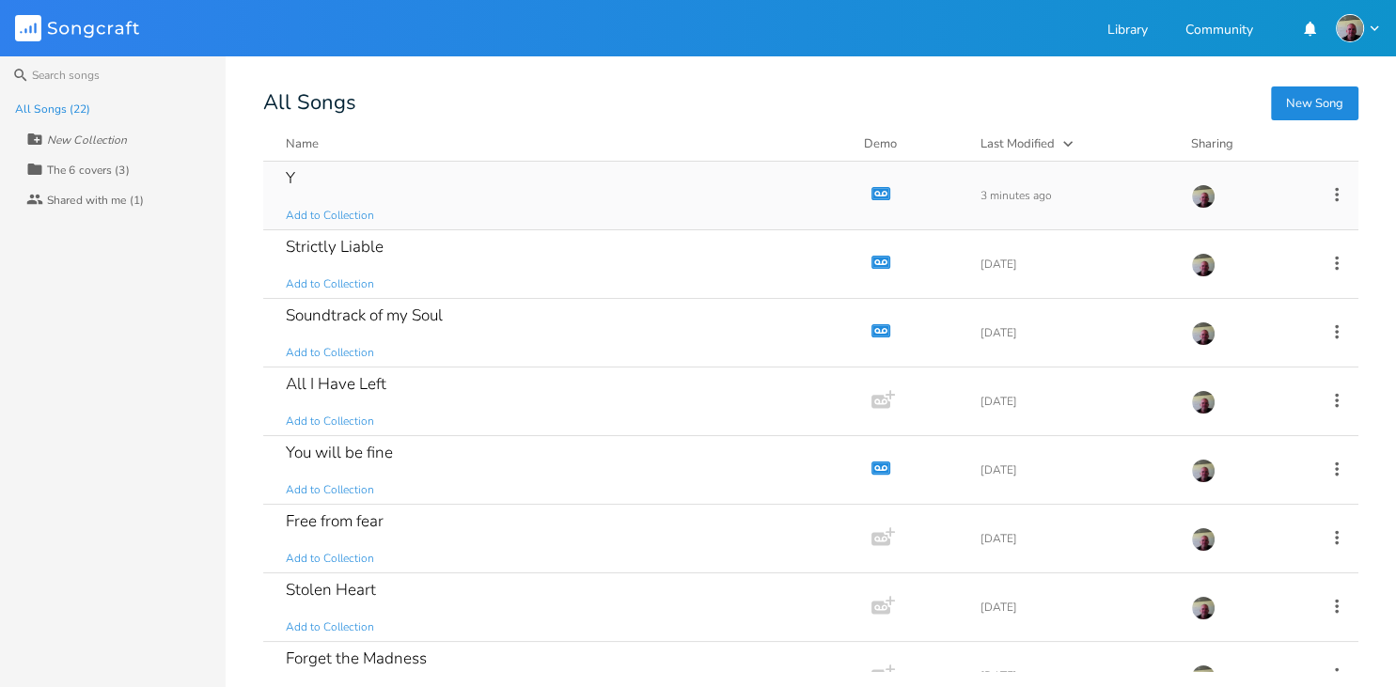
click at [332, 179] on div "Y Add to Collection" at bounding box center [563, 196] width 555 height 68
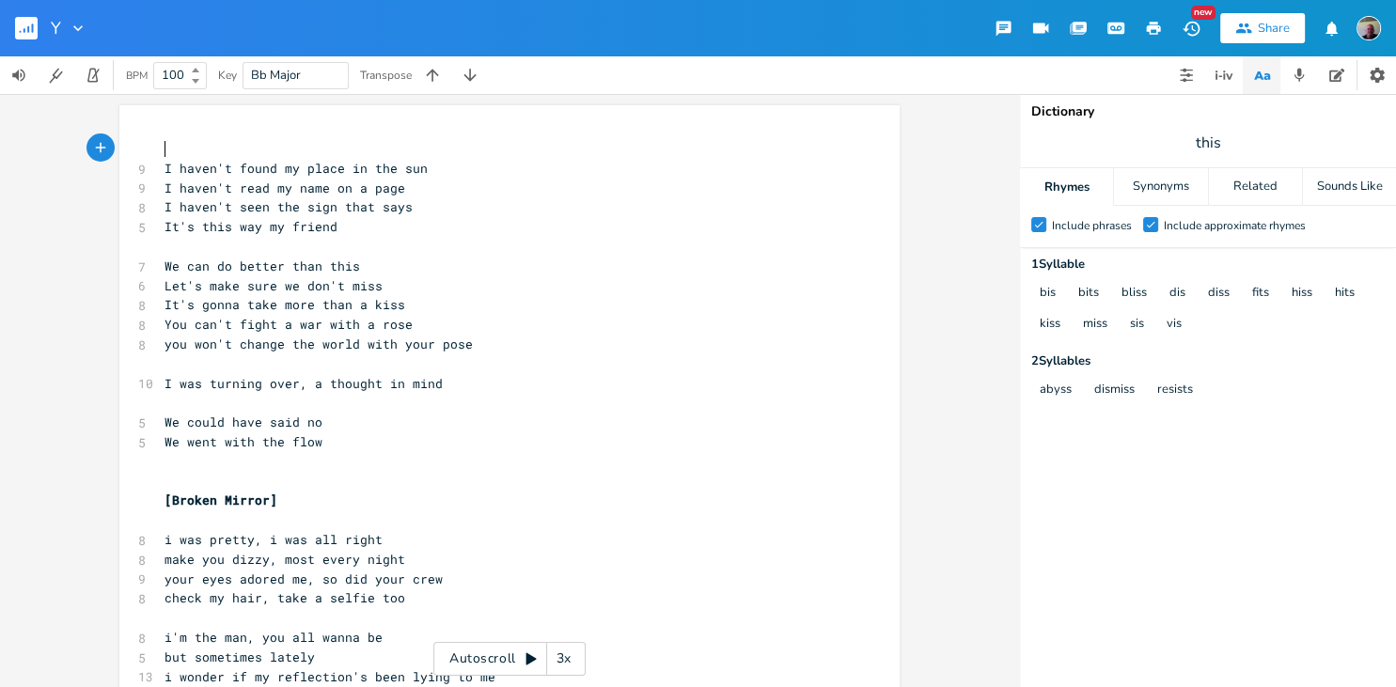
scroll to position [7, 0]
click at [172, 247] on pre "​" at bounding box center [500, 247] width 679 height 20
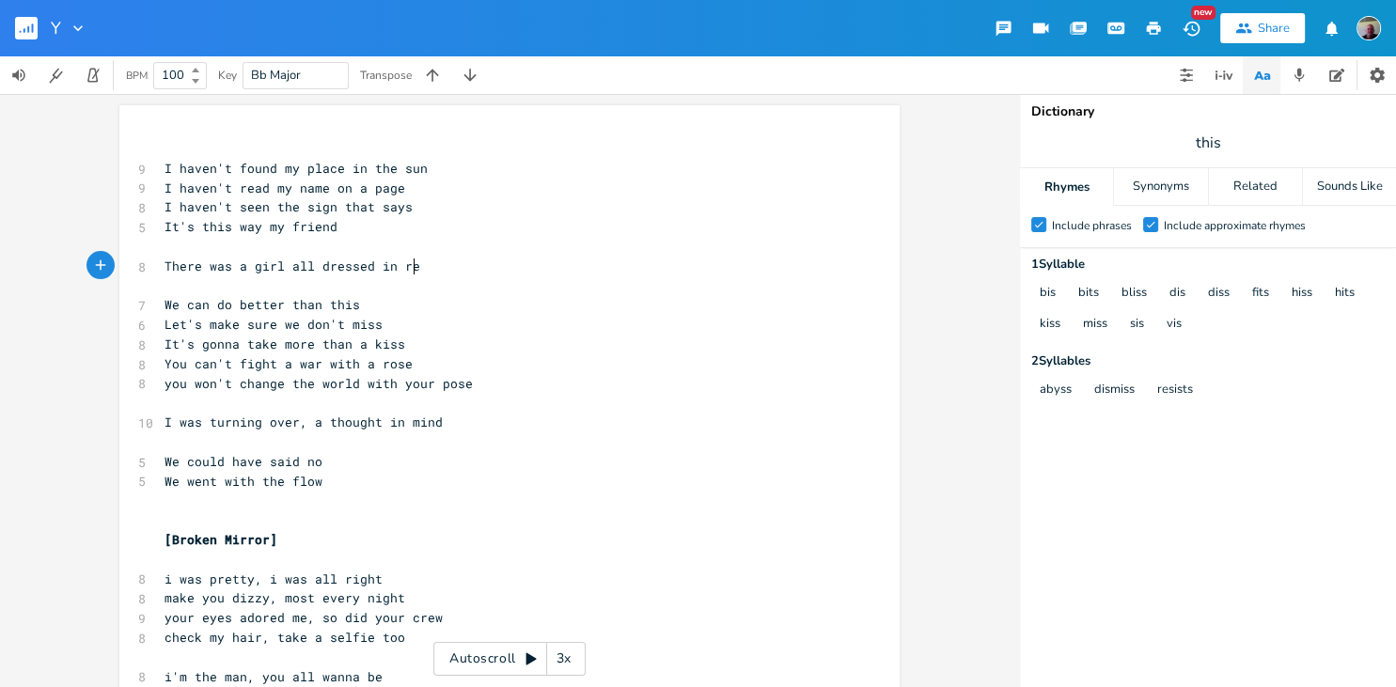
type textarea "There was a girl all dressed in red"
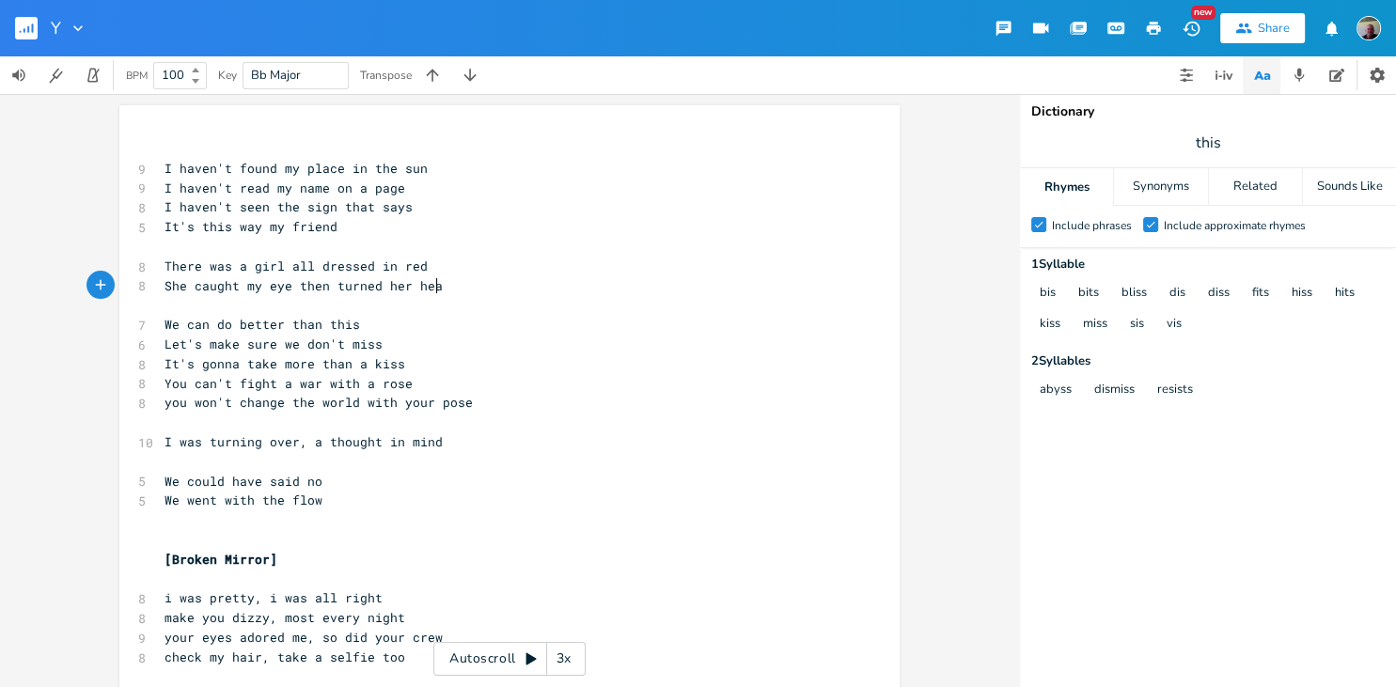
type textarea "She caught my eye then turned her head"
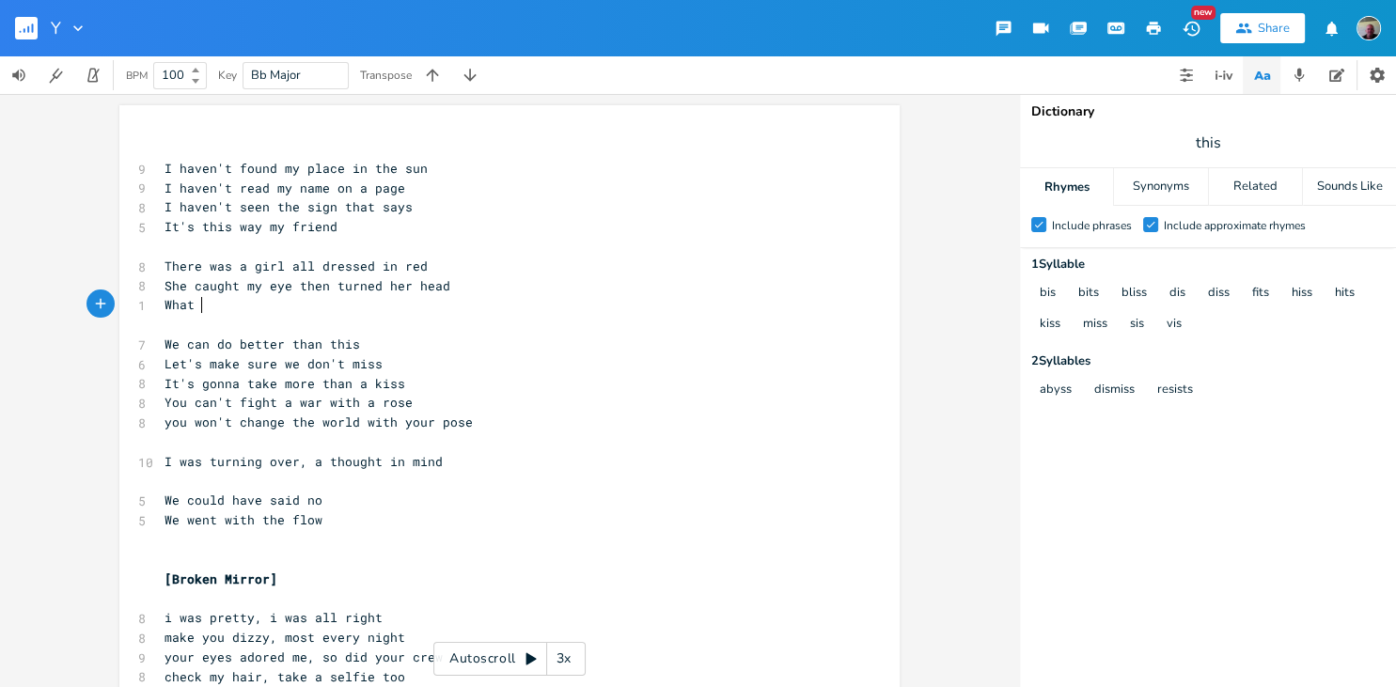
type textarea "What I"
type textarea "else cold"
type textarea "uld I do"
type textarea "do, I had to follow through"
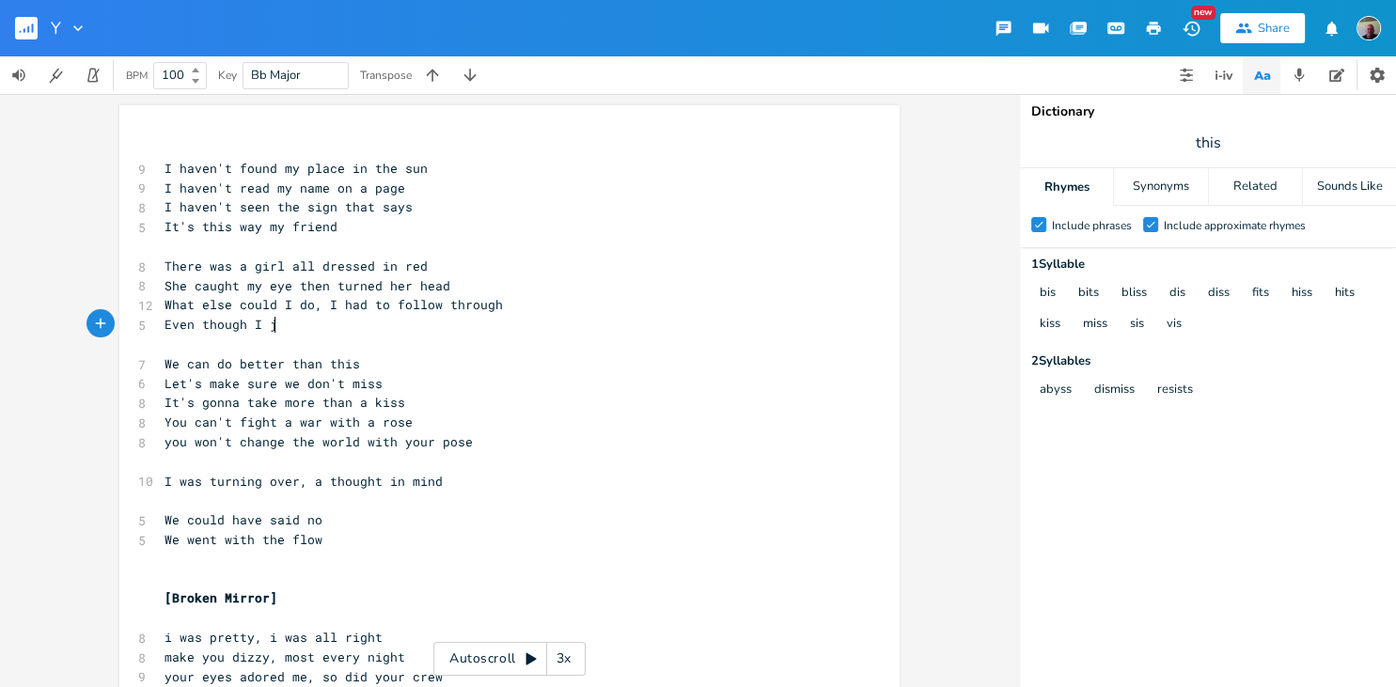
type textarea "Even though I [DEMOGRAPHIC_DATA]"
type textarea "knew where that path led"
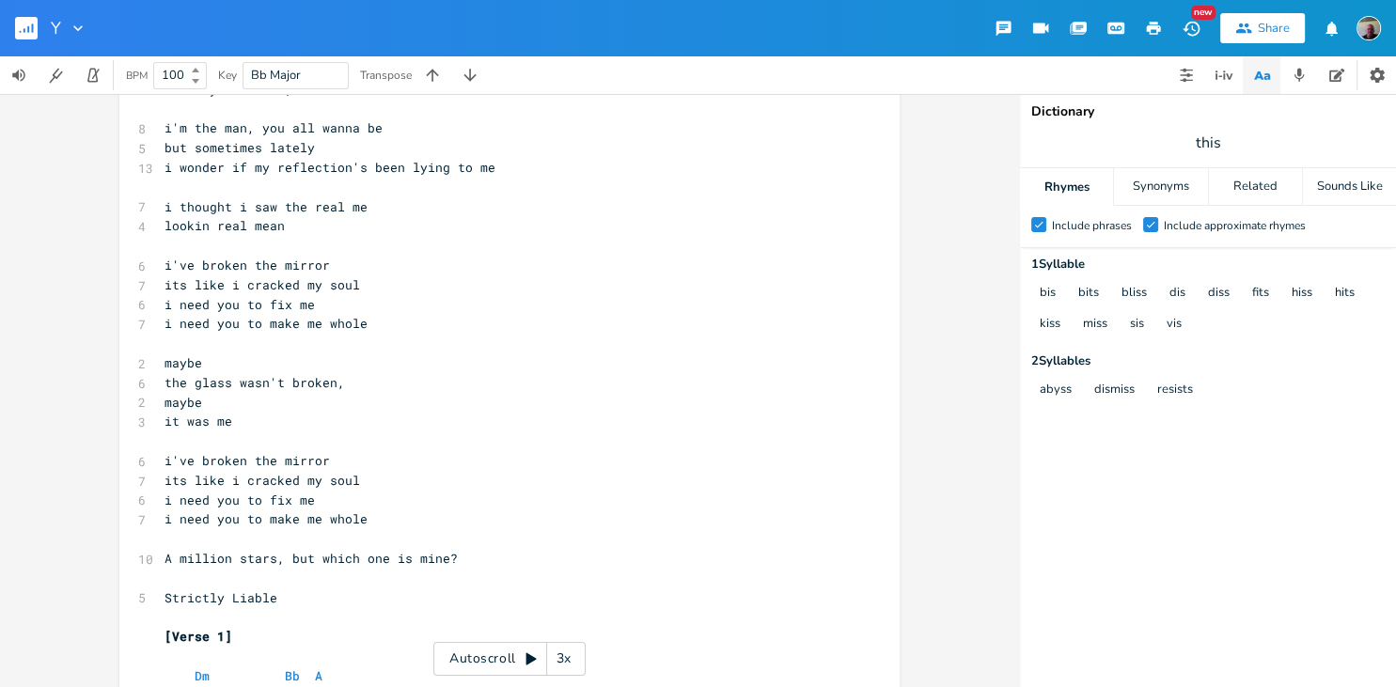
scroll to position [974, 0]
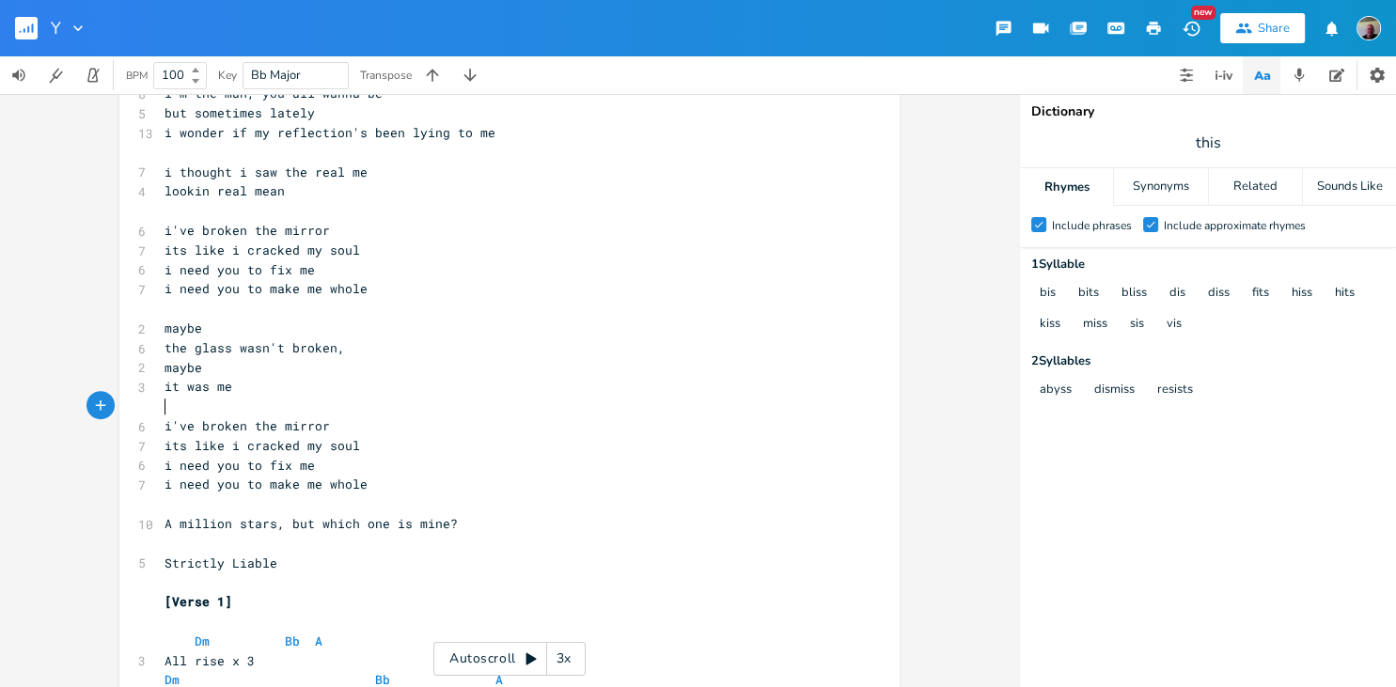
click at [203, 408] on pre "​" at bounding box center [500, 407] width 679 height 20
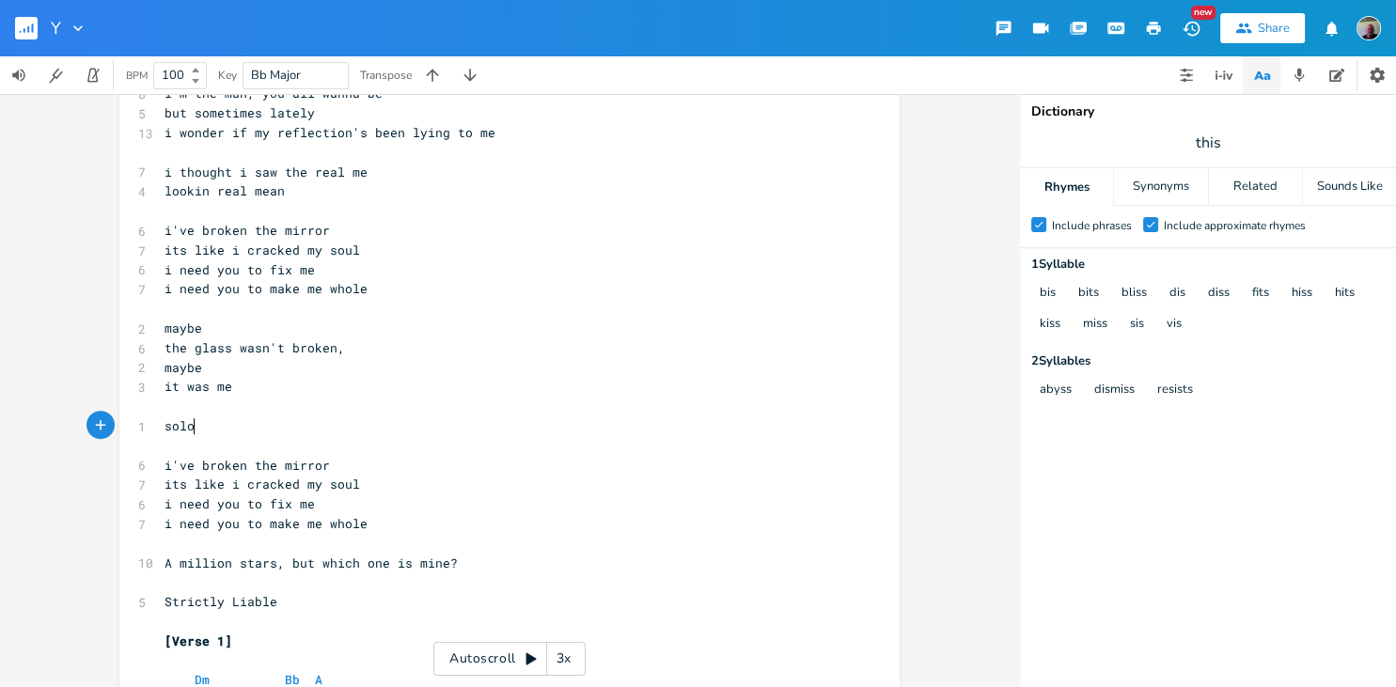
type textarea "solo"
click at [351, 408] on pre "​" at bounding box center [500, 407] width 679 height 20
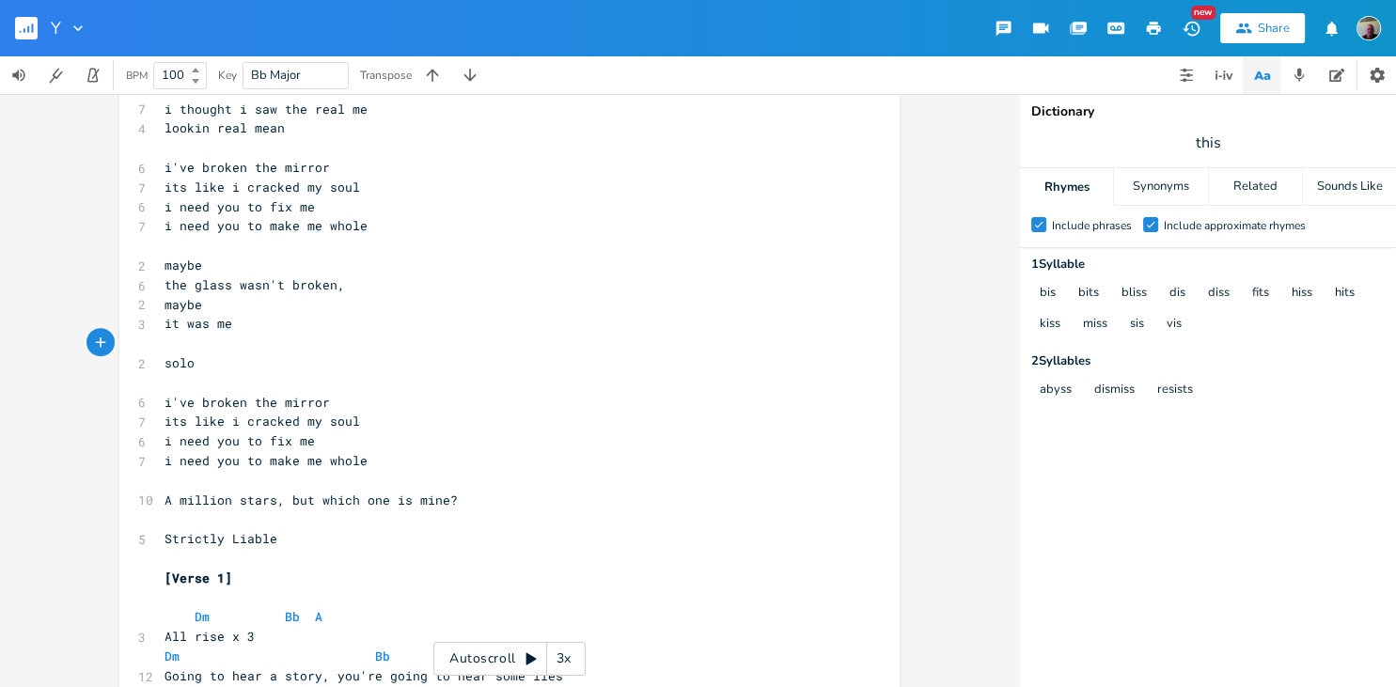
scroll to position [1096, 0]
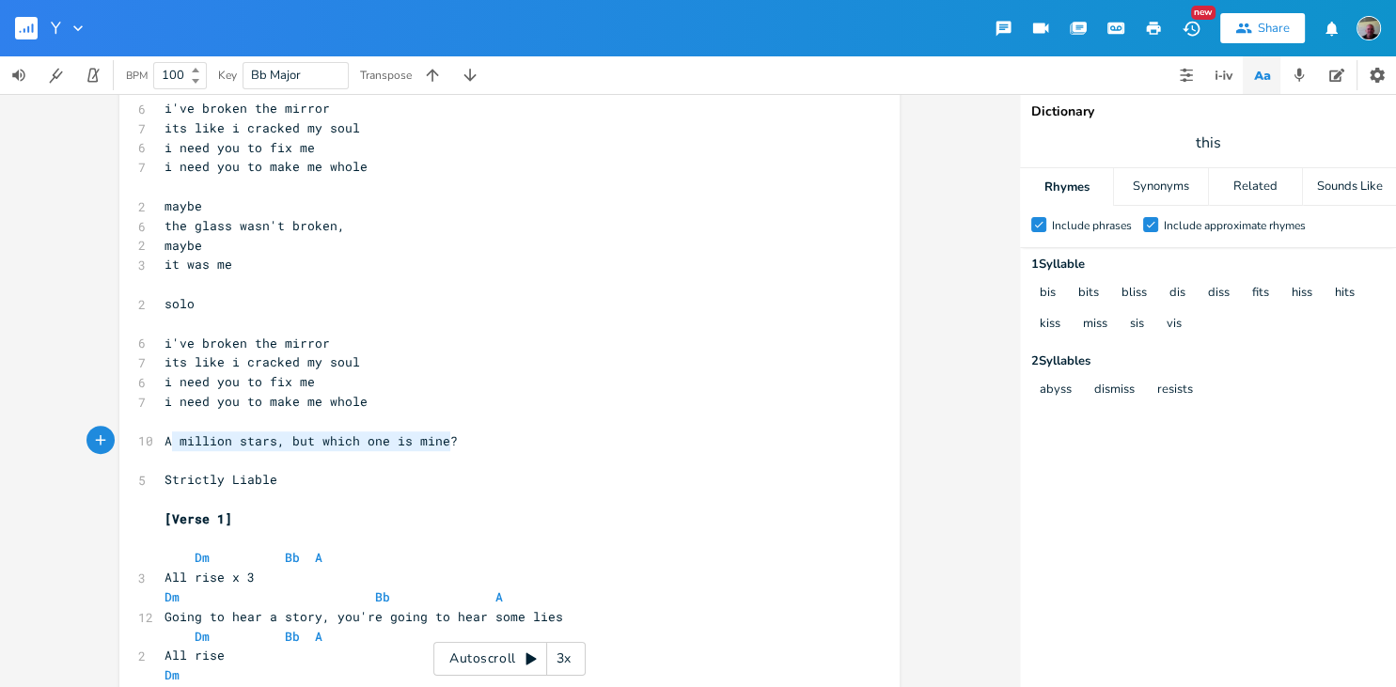
type textarea "A million stars, but which one is mine?"
drag, startPoint x: 454, startPoint y: 440, endPoint x: 164, endPoint y: 445, distance: 290.5
click at [164, 445] on pre "A million stars, but which one is mine?" at bounding box center [500, 441] width 679 height 20
click at [337, 393] on pre "i need you to make me whole" at bounding box center [500, 402] width 679 height 20
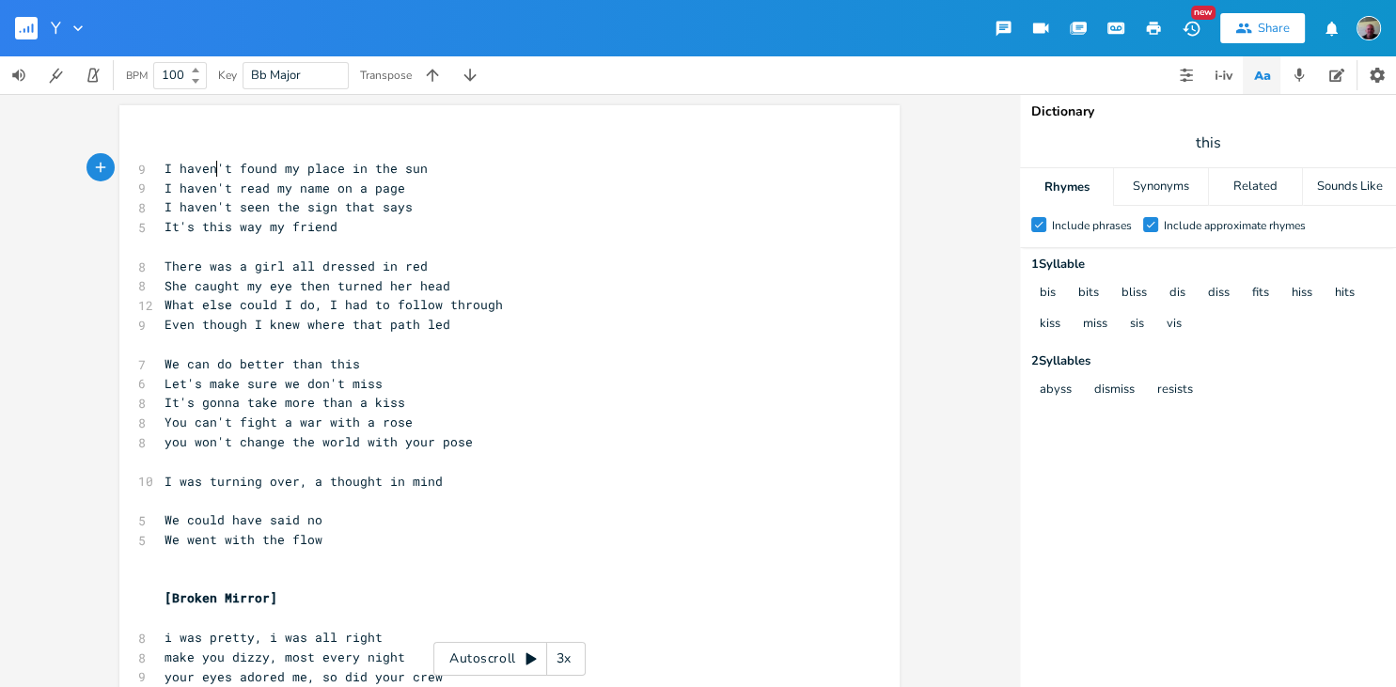
scroll to position [0, 8]
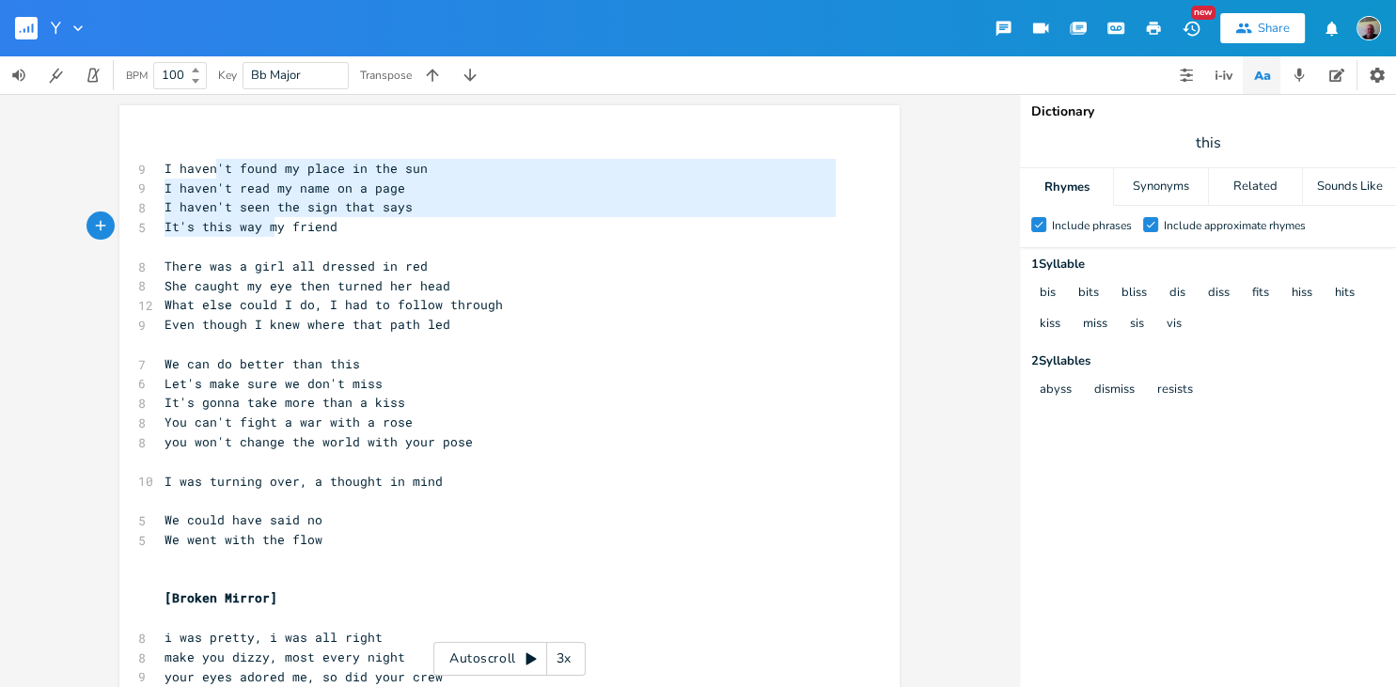
type textarea "'t found my place in the sun I haven't read my name on a page I haven't seen th…"
drag, startPoint x: 218, startPoint y: 171, endPoint x: 272, endPoint y: 227, distance: 77.8
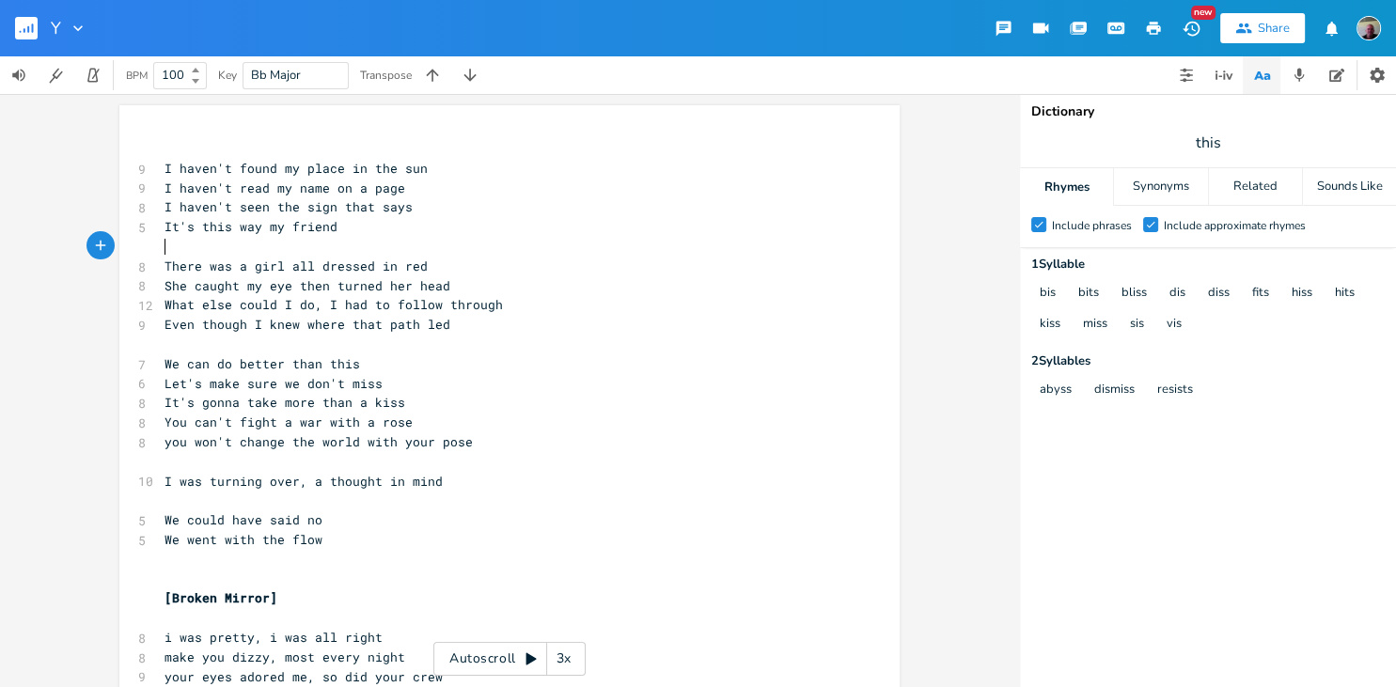
click at [330, 254] on pre "​" at bounding box center [500, 247] width 679 height 20
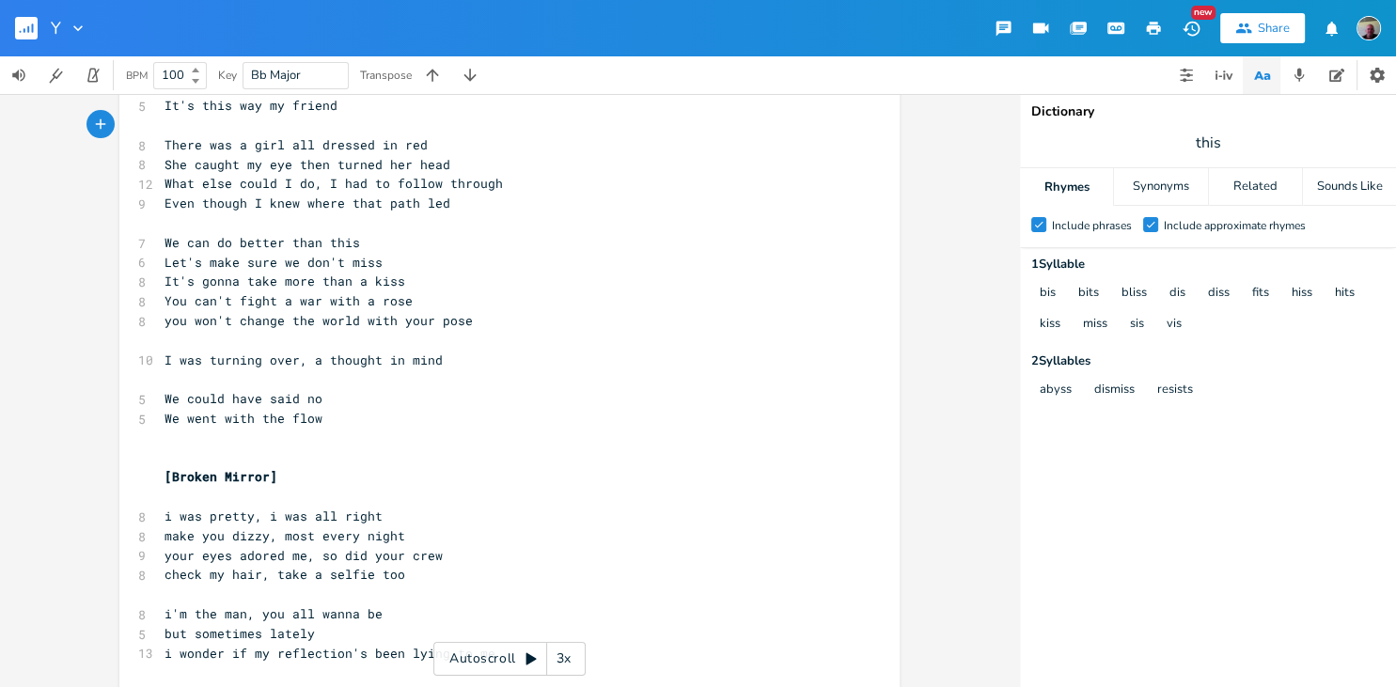
click at [48, 336] on div "x ​ 9 I haven't found my place in the sun 9 I haven't read my name on a page 8 …" at bounding box center [509, 390] width 1019 height 593
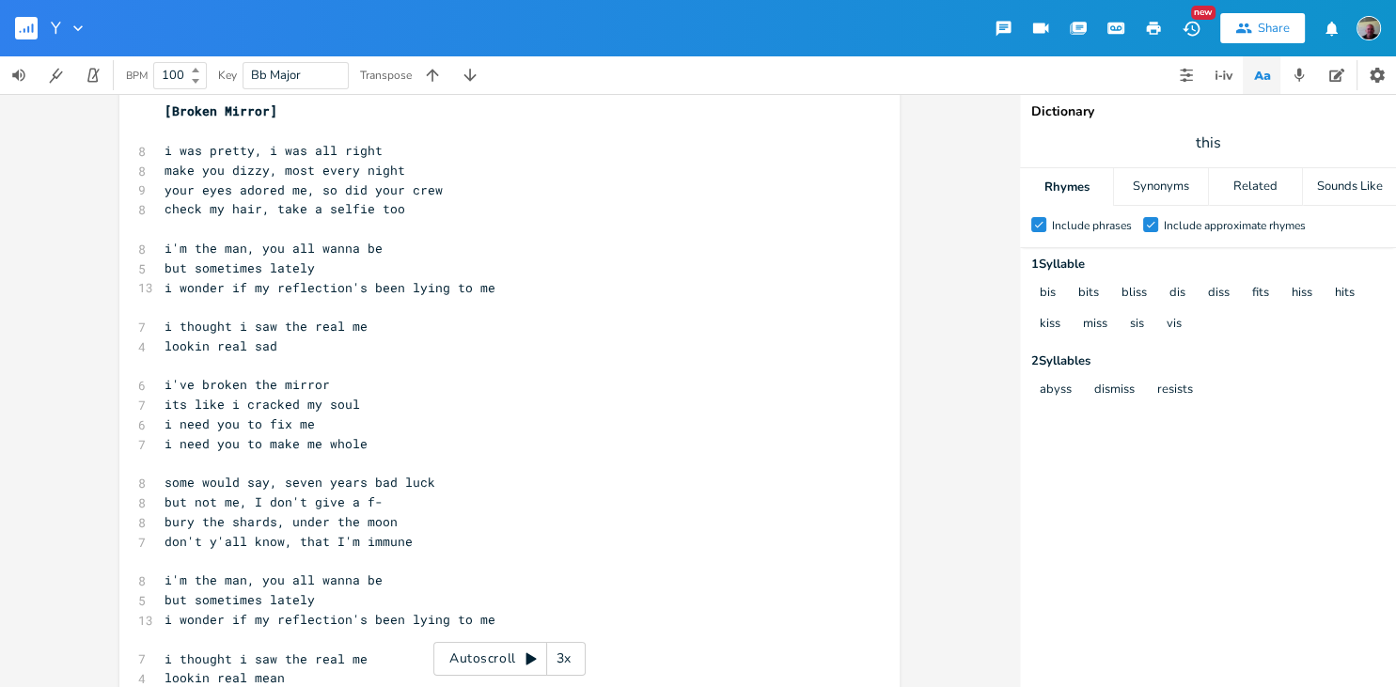
scroll to position [0, 0]
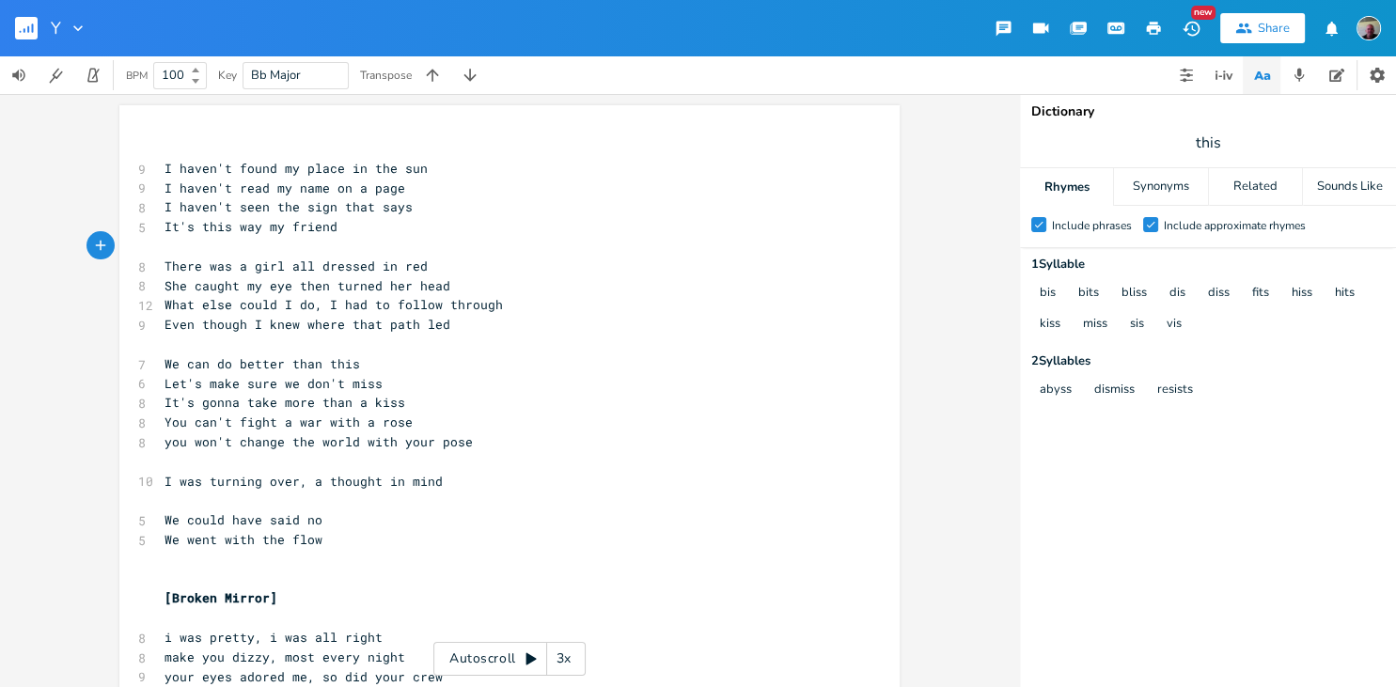
click at [403, 408] on pre "It's gonna take more than a kiss" at bounding box center [500, 403] width 679 height 20
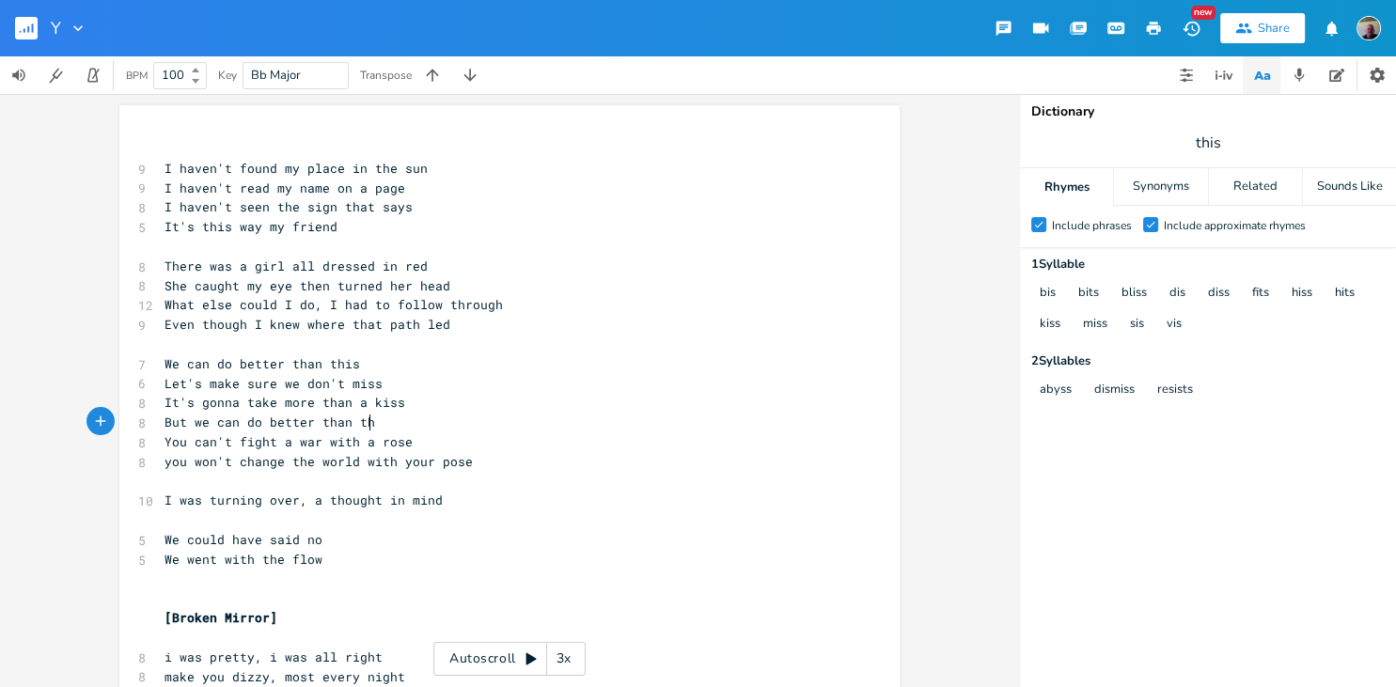
type textarea "But we can do better than this"
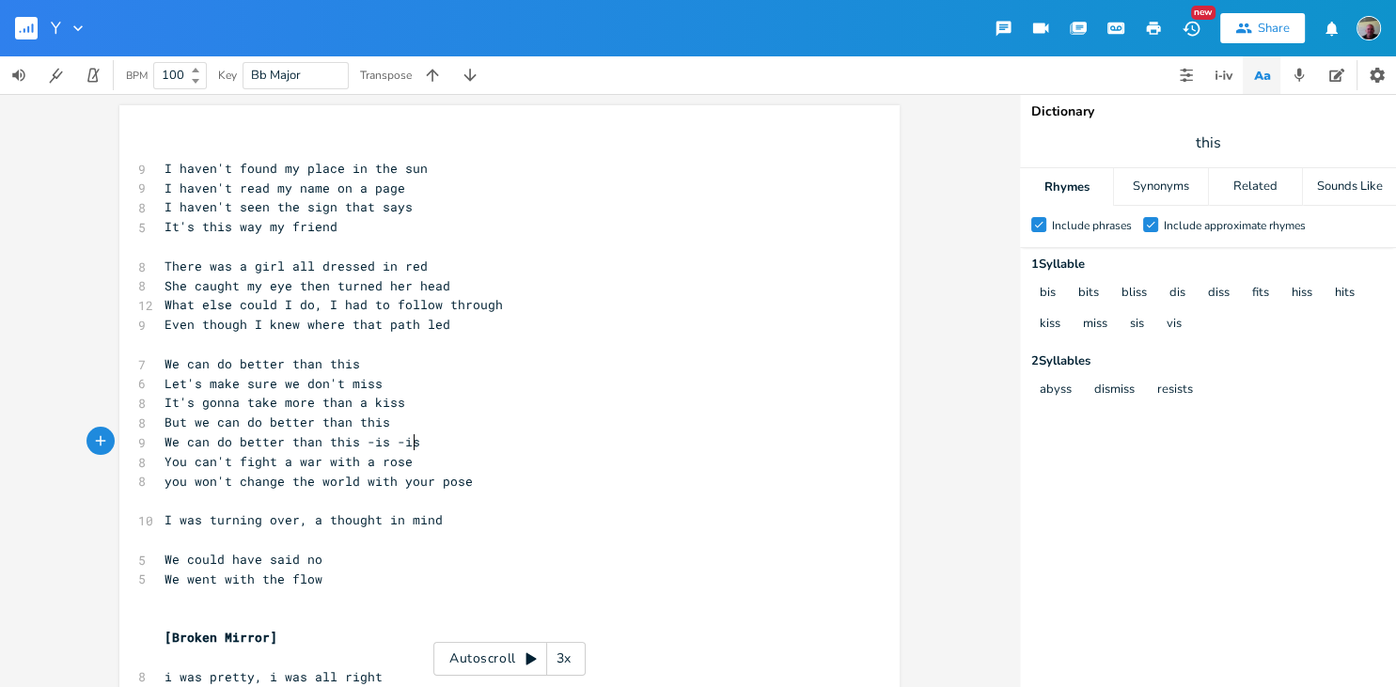
scroll to position [5, 224]
type textarea "We can do better than this -is -is (Descending)"
click at [420, 452] on pre "You can't fight a war with a rose" at bounding box center [500, 462] width 679 height 20
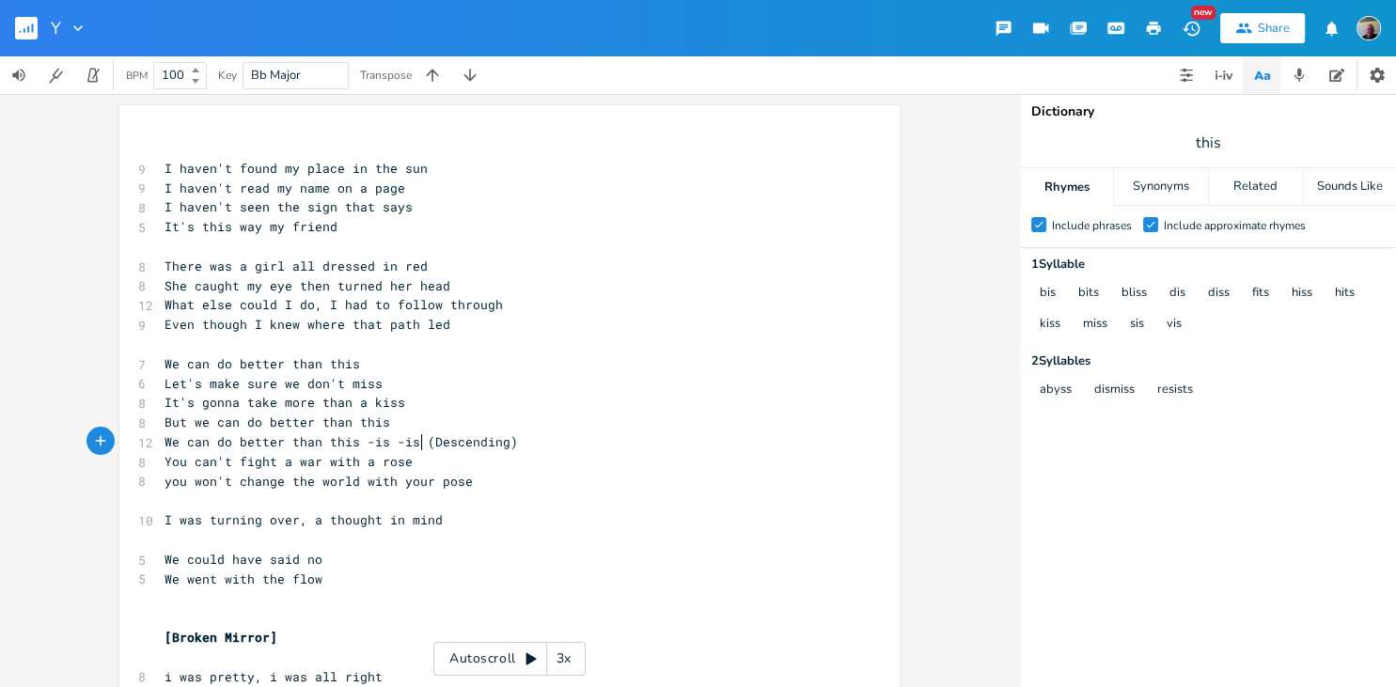
click at [419, 442] on span "We can do better than this -is -is (Descending)" at bounding box center [340, 441] width 353 height 17
type textarea "-is"
click at [188, 539] on pre "​" at bounding box center [500, 540] width 679 height 20
